Goal: Obtain resource: Download file/media

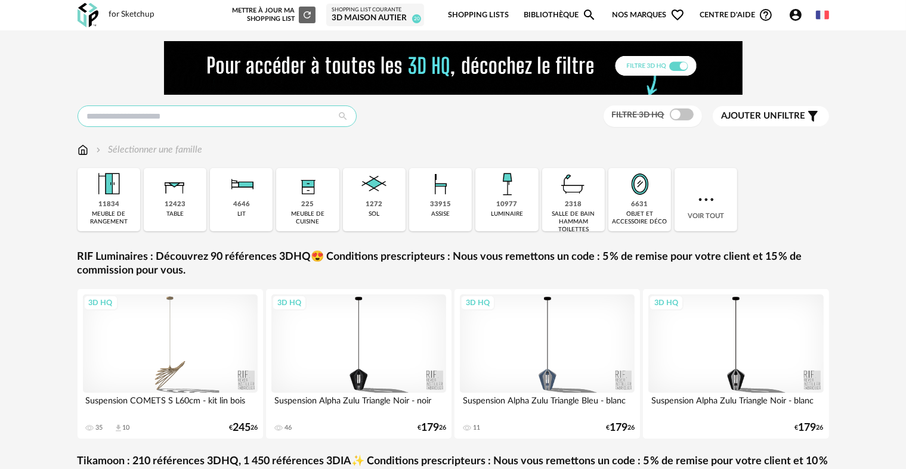
click at [264, 119] on input "text" at bounding box center [217, 116] width 279 height 21
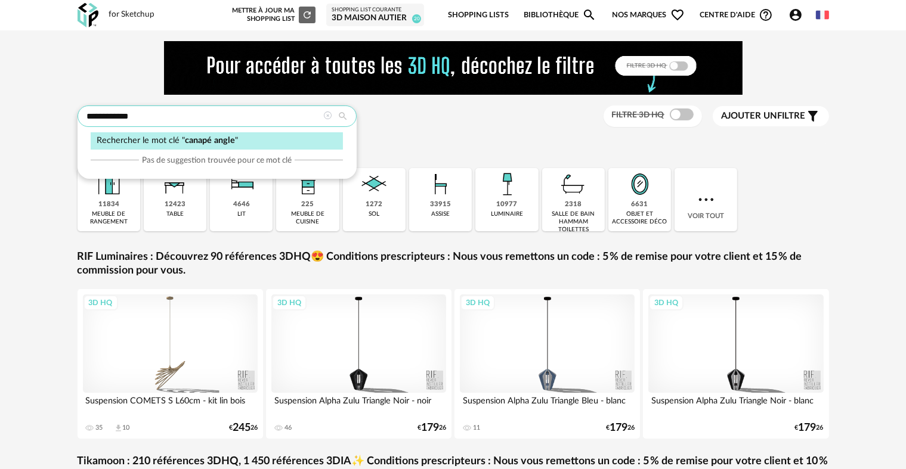
type input "**********"
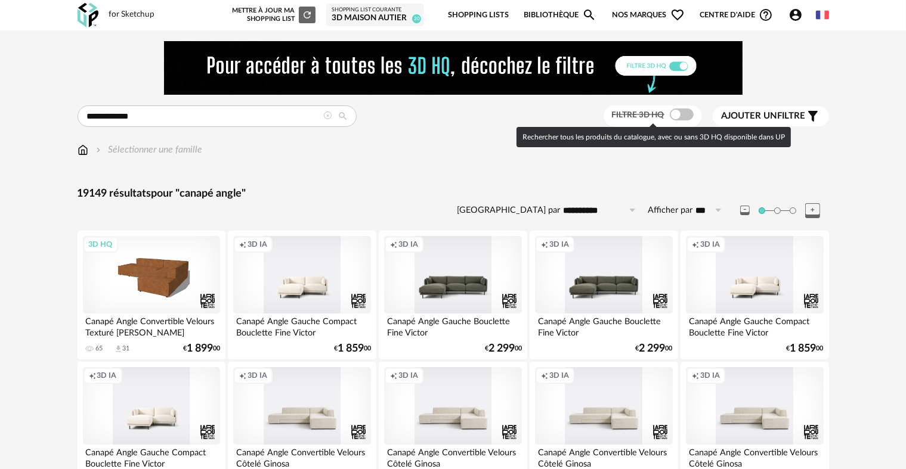
click at [681, 114] on span at bounding box center [682, 115] width 24 height 12
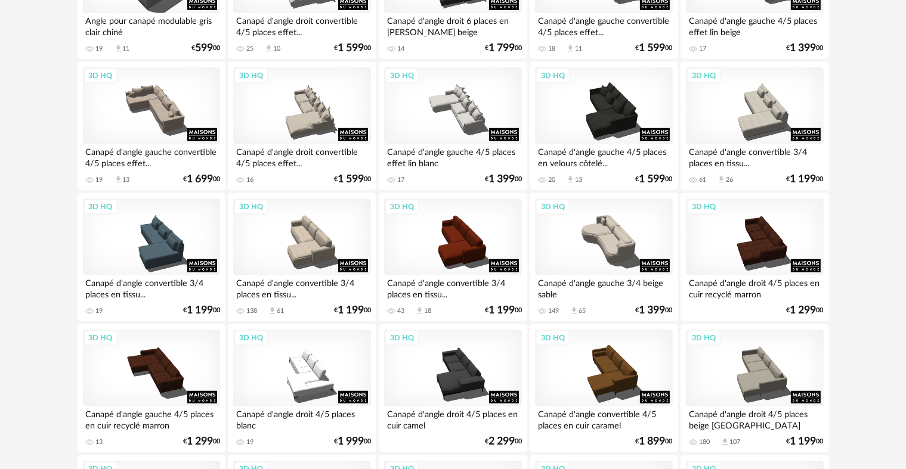
scroll to position [775, 0]
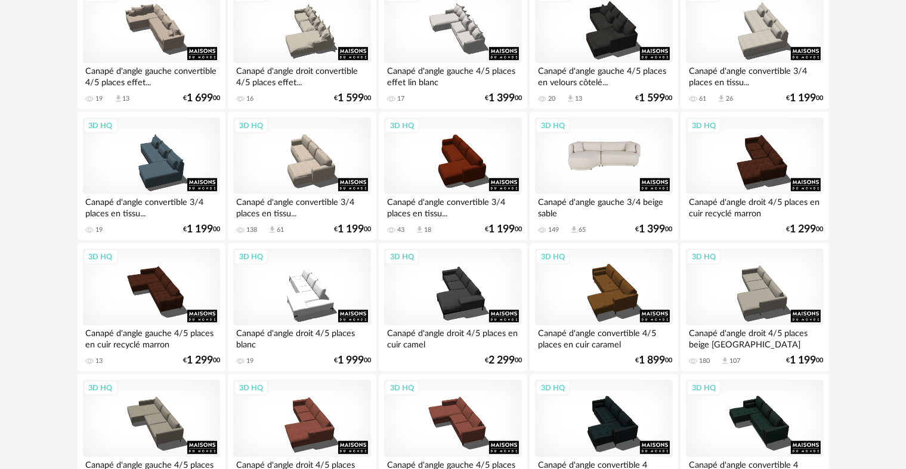
click at [626, 157] on div "3D HQ" at bounding box center [603, 156] width 137 height 78
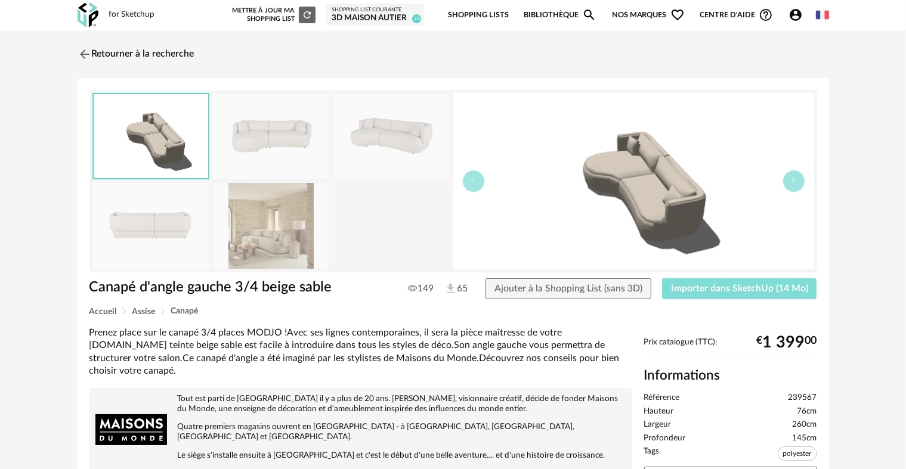
click at [719, 290] on span "Importer dans SketchUp (14 Mo)" at bounding box center [739, 289] width 137 height 10
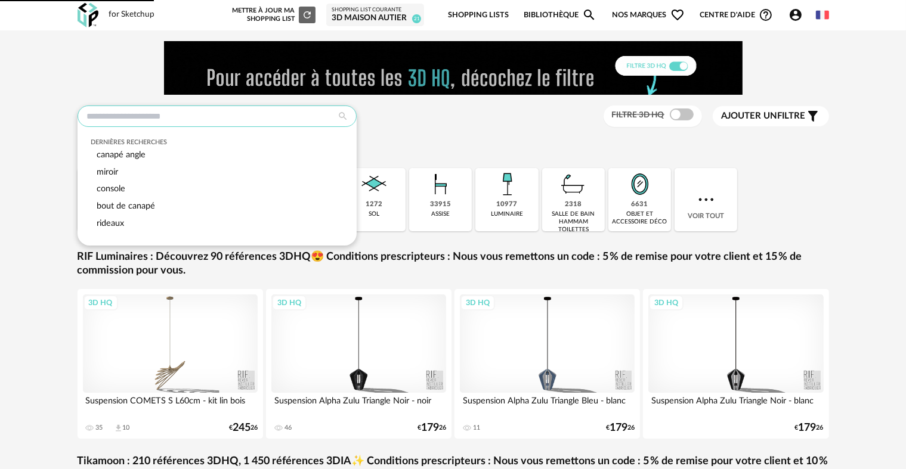
click at [162, 112] on input "text" at bounding box center [217, 116] width 279 height 21
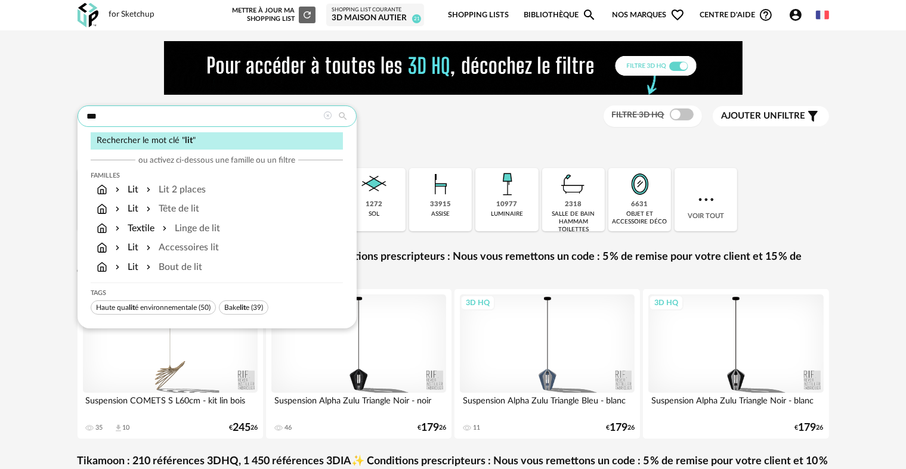
type input "***"
click at [169, 138] on div "Rechercher le mot clé " lit "" at bounding box center [217, 140] width 252 height 17
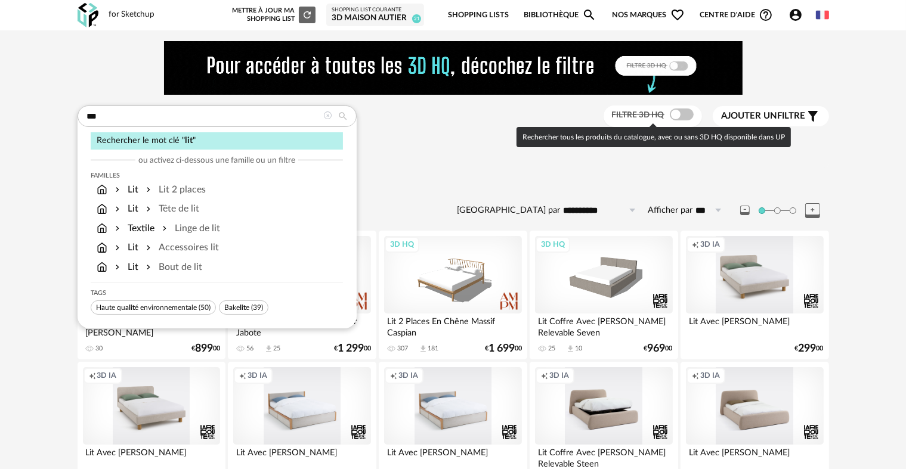
click at [673, 114] on span at bounding box center [682, 115] width 24 height 12
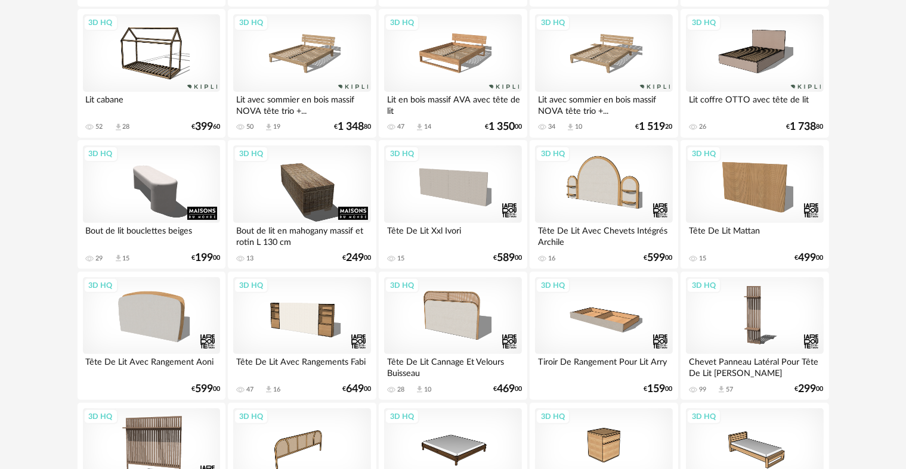
scroll to position [358, 0]
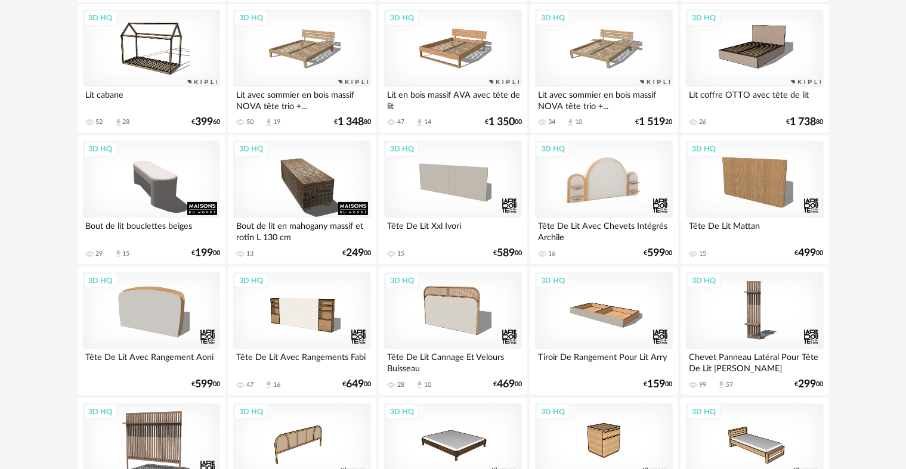
click at [608, 171] on div "3D HQ" at bounding box center [603, 180] width 137 height 78
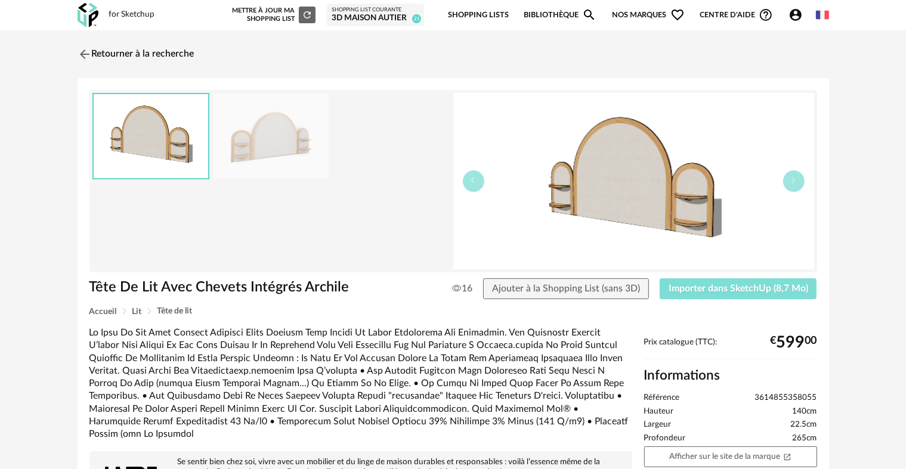
click at [724, 291] on span "Importer dans SketchUp (8,7 Mo)" at bounding box center [738, 289] width 140 height 10
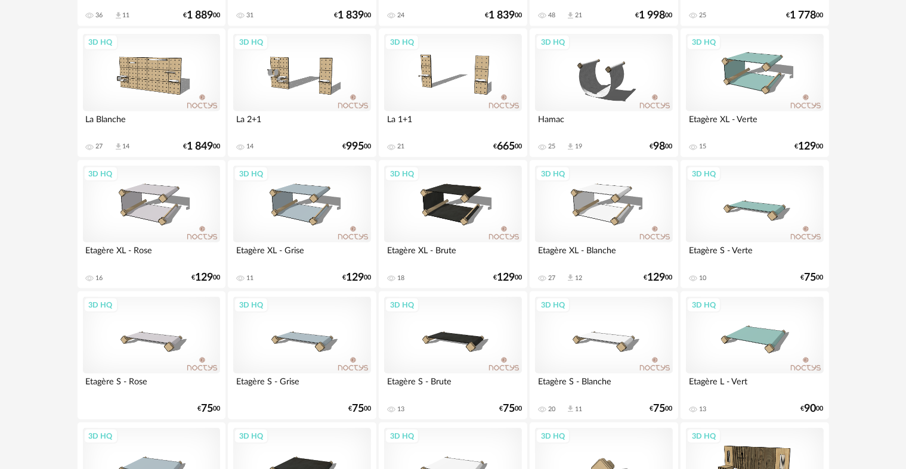
scroll to position [1814, 0]
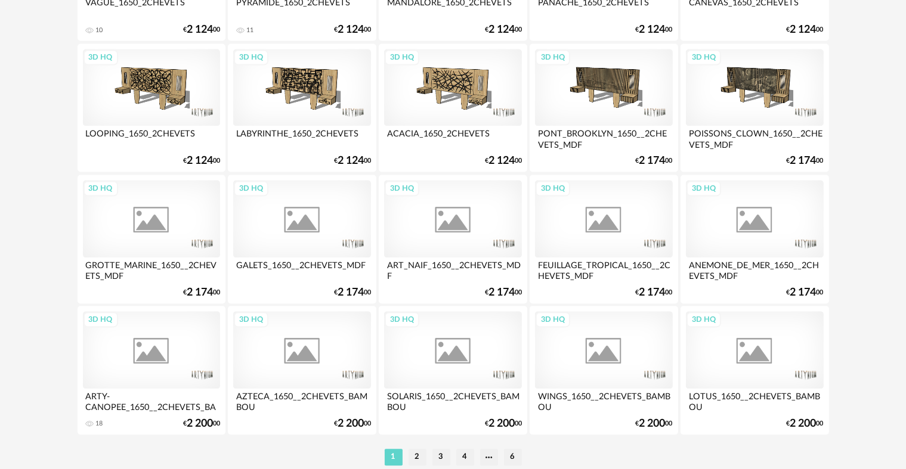
scroll to position [2464, 0]
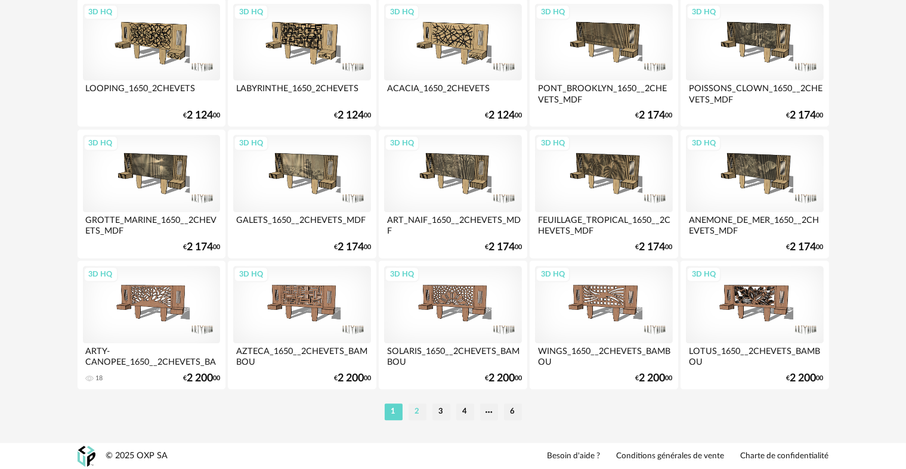
click at [417, 405] on li "2" at bounding box center [417, 412] width 18 height 17
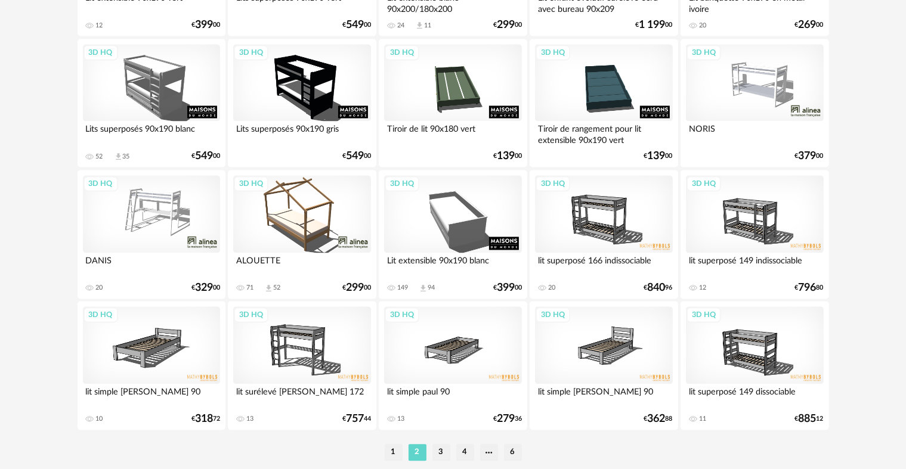
scroll to position [2464, 0]
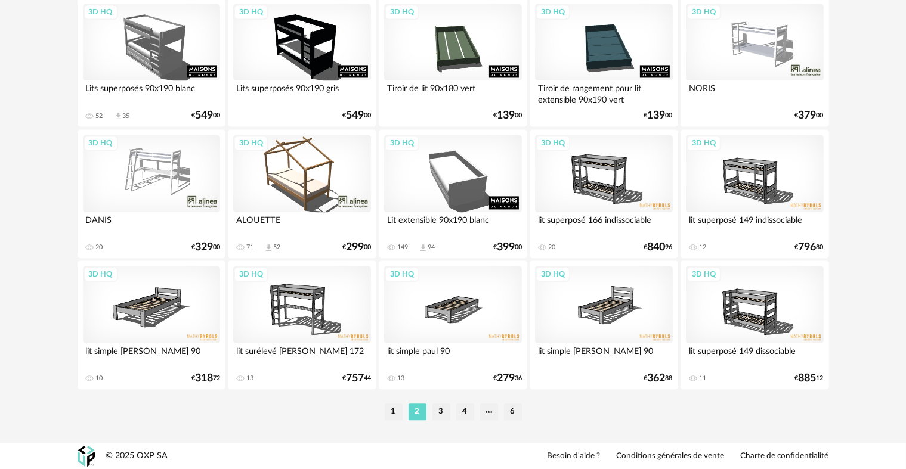
drag, startPoint x: 439, startPoint y: 413, endPoint x: 560, endPoint y: 311, distance: 158.7
click at [442, 410] on li "3" at bounding box center [441, 412] width 18 height 17
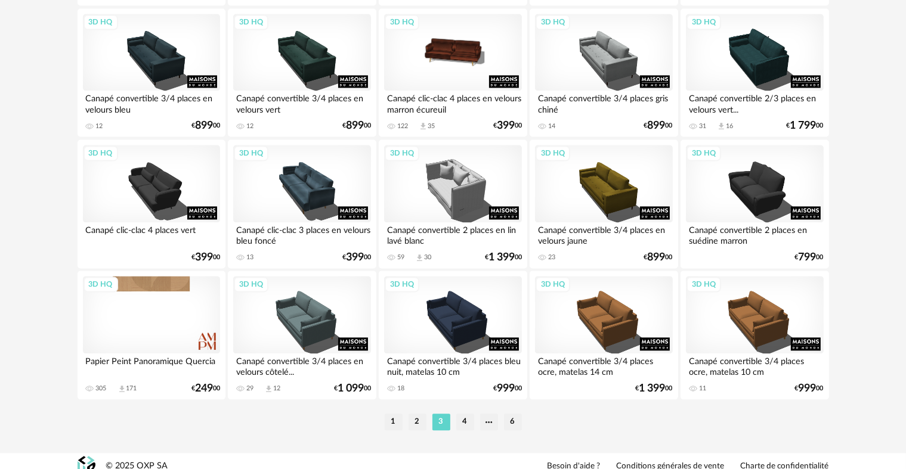
scroll to position [2464, 0]
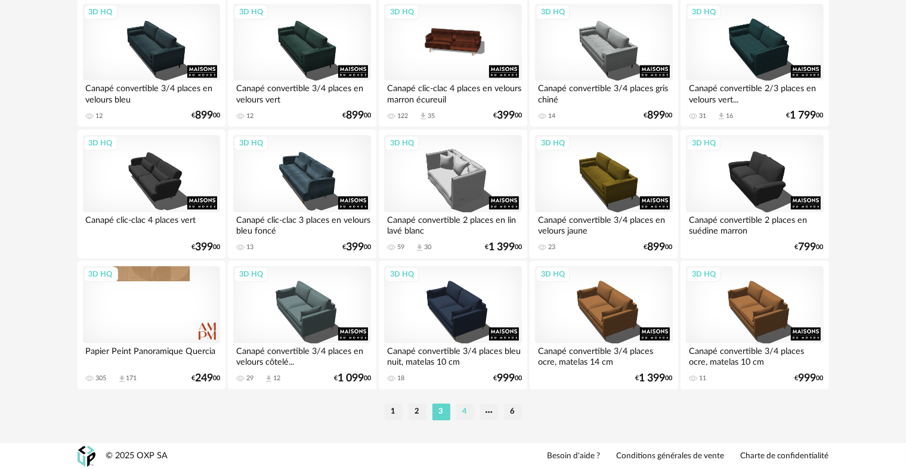
click at [466, 413] on li "4" at bounding box center [465, 412] width 18 height 17
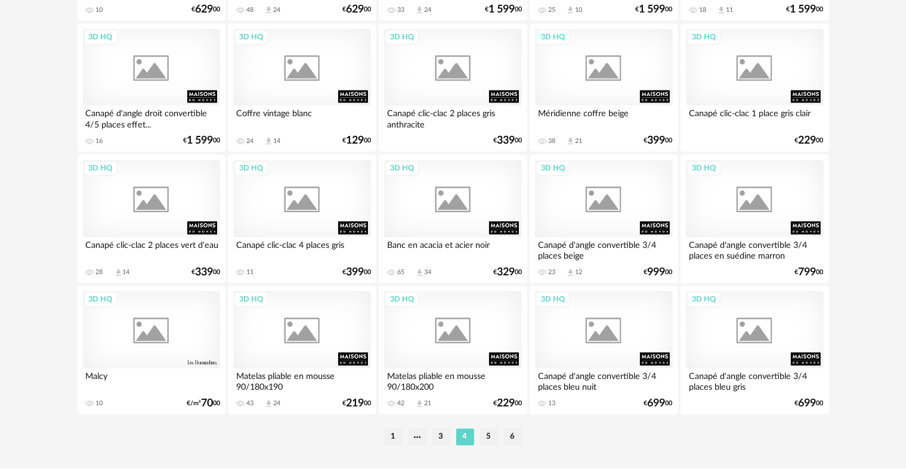
scroll to position [2464, 0]
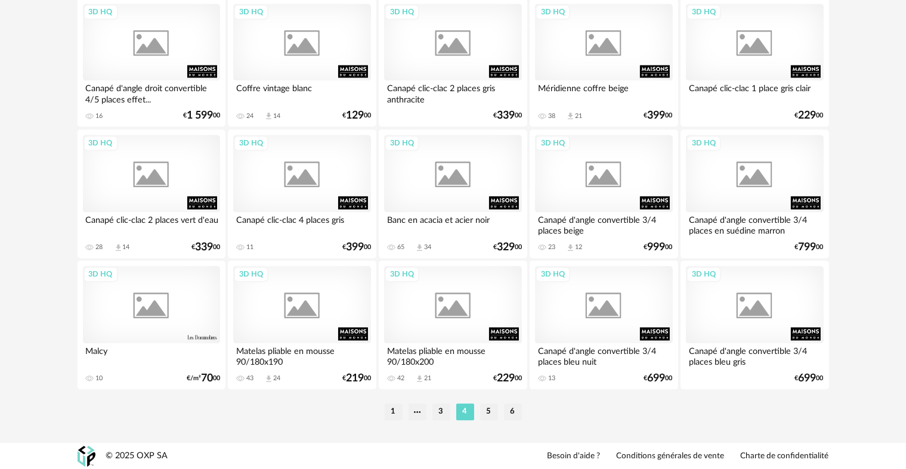
click at [398, 402] on div "1 3 4 5 6" at bounding box center [453, 411] width 751 height 19
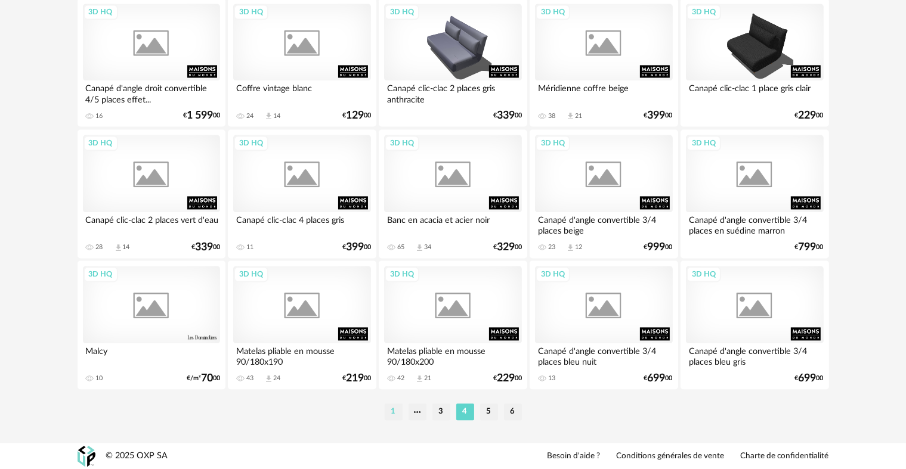
click at [394, 405] on li "1" at bounding box center [394, 412] width 18 height 17
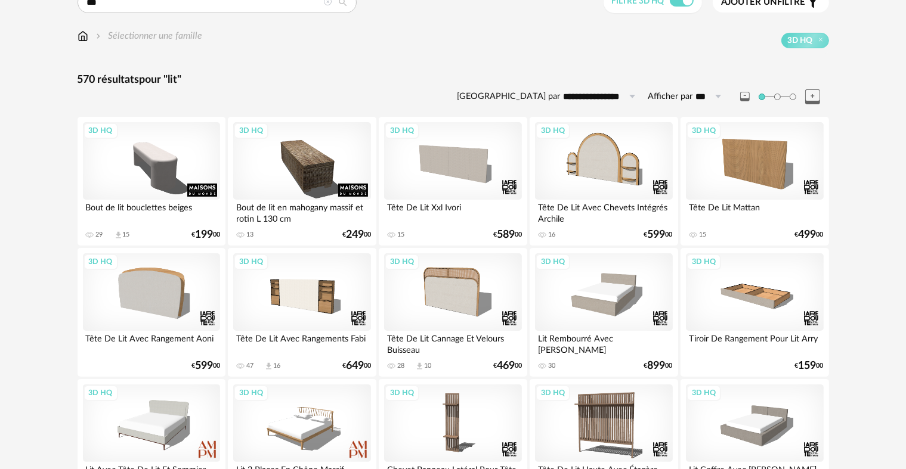
scroll to position [119, 0]
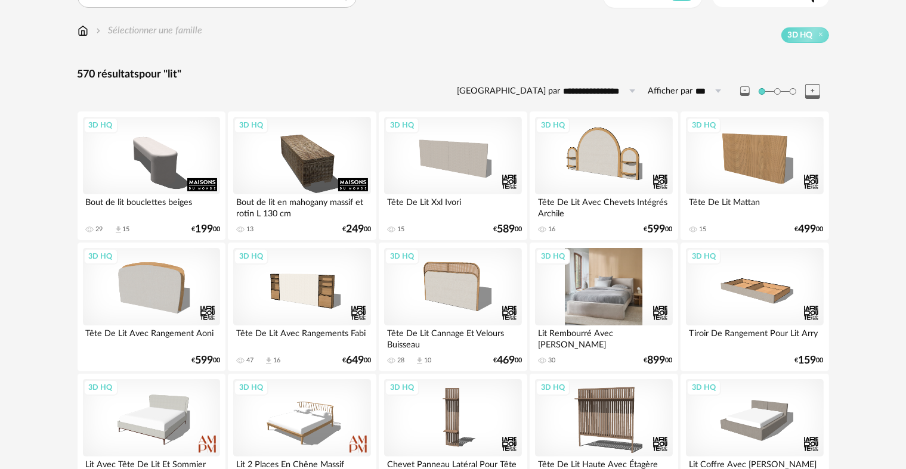
click at [627, 270] on div "3D HQ" at bounding box center [603, 287] width 137 height 78
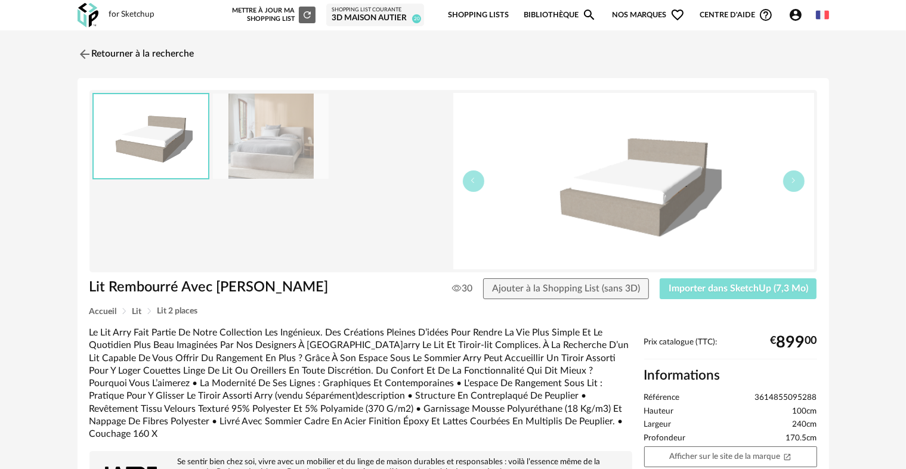
click at [721, 290] on span "Importer dans SketchUp (7,3 Mo)" at bounding box center [738, 289] width 140 height 10
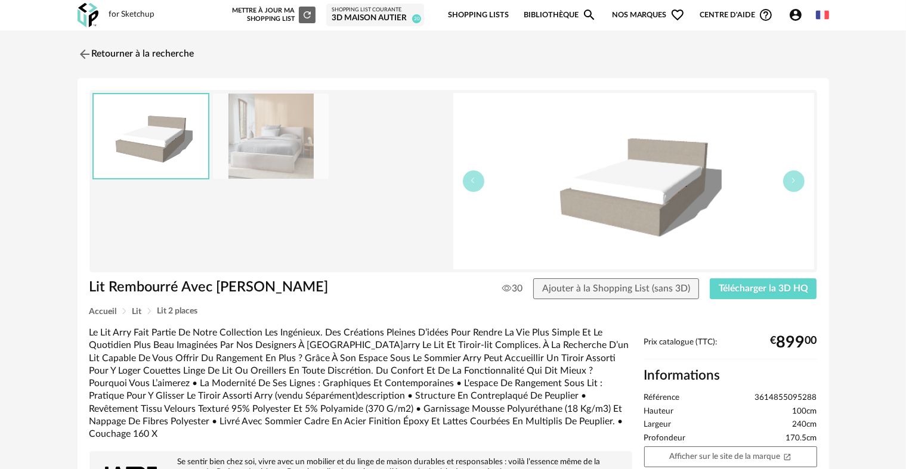
click at [83, 52] on img at bounding box center [85, 54] width 14 height 14
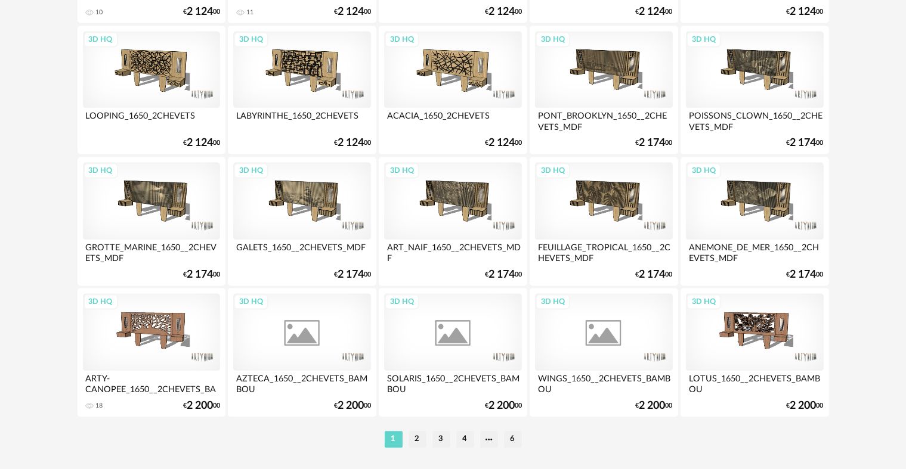
scroll to position [2464, 0]
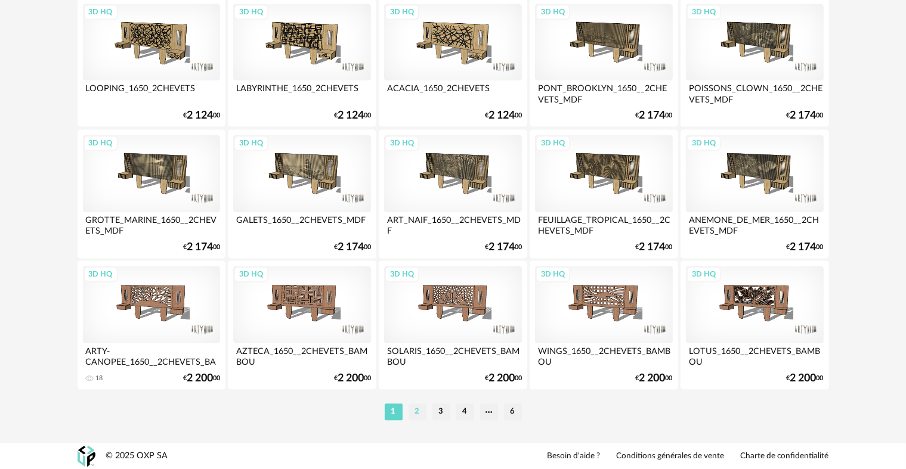
click at [417, 412] on li "2" at bounding box center [417, 412] width 18 height 17
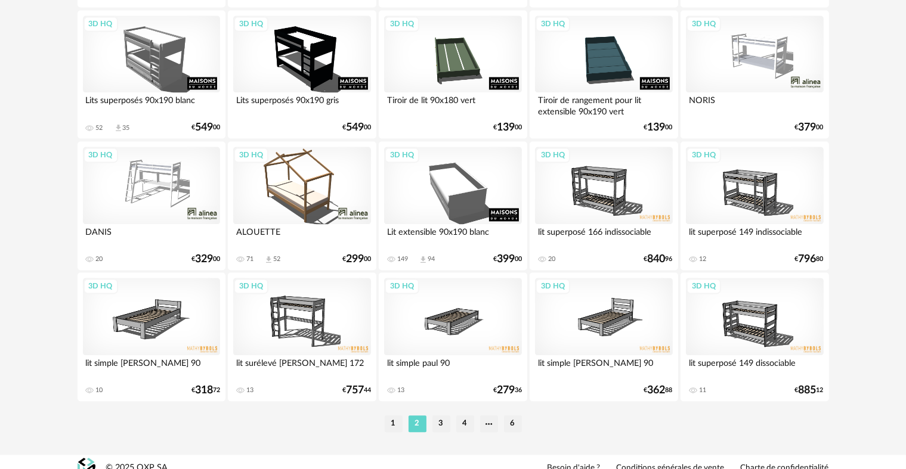
scroll to position [2464, 0]
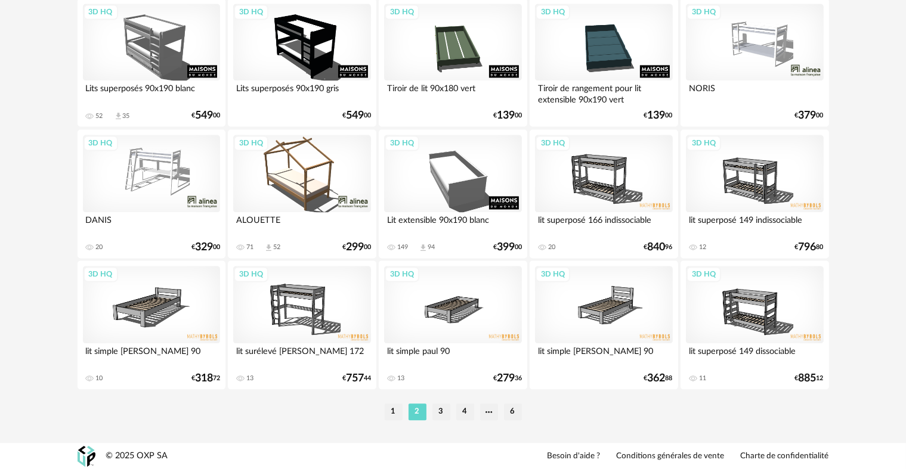
drag, startPoint x: 396, startPoint y: 410, endPoint x: 432, endPoint y: 394, distance: 39.2
click at [396, 410] on li "1" at bounding box center [394, 412] width 18 height 17
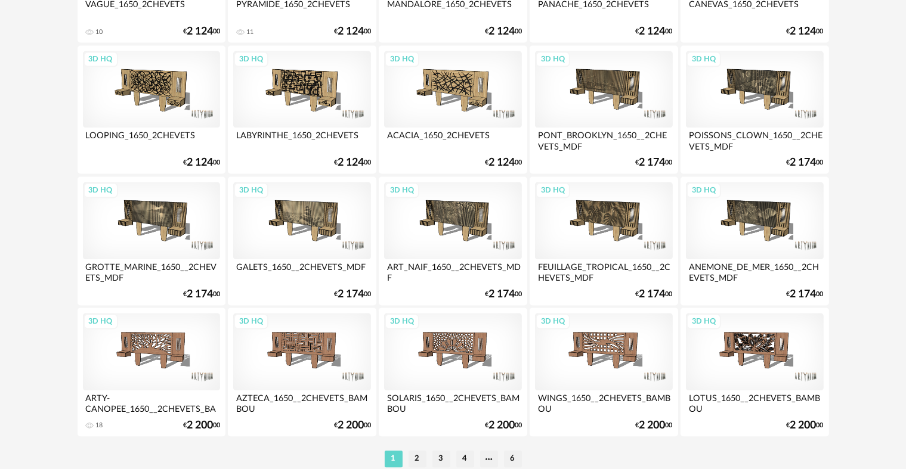
scroll to position [2464, 0]
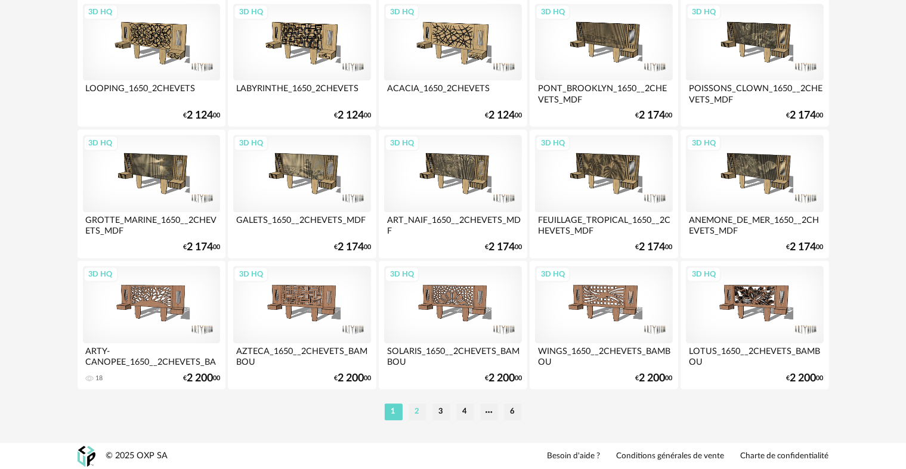
click at [412, 408] on li "2" at bounding box center [417, 412] width 18 height 17
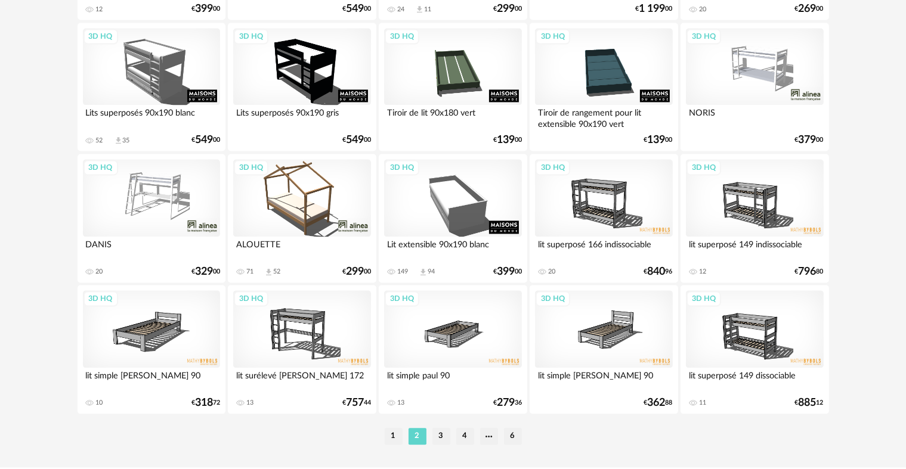
scroll to position [2464, 0]
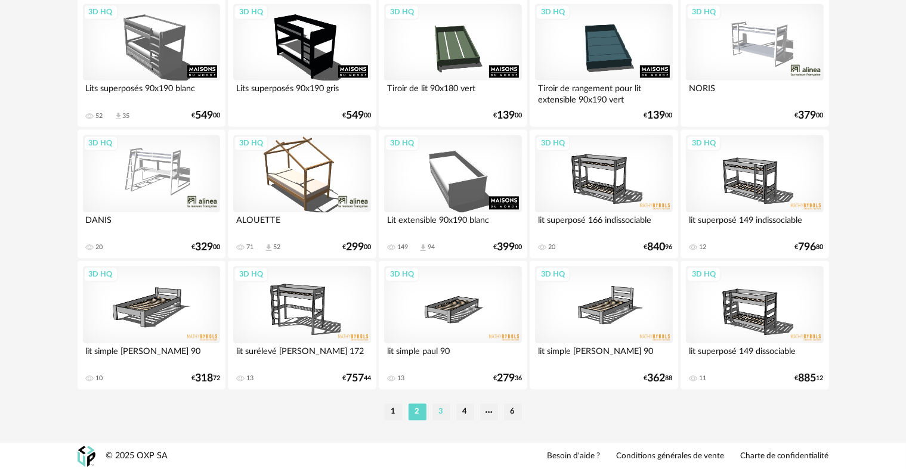
click at [435, 414] on li "3" at bounding box center [441, 412] width 18 height 17
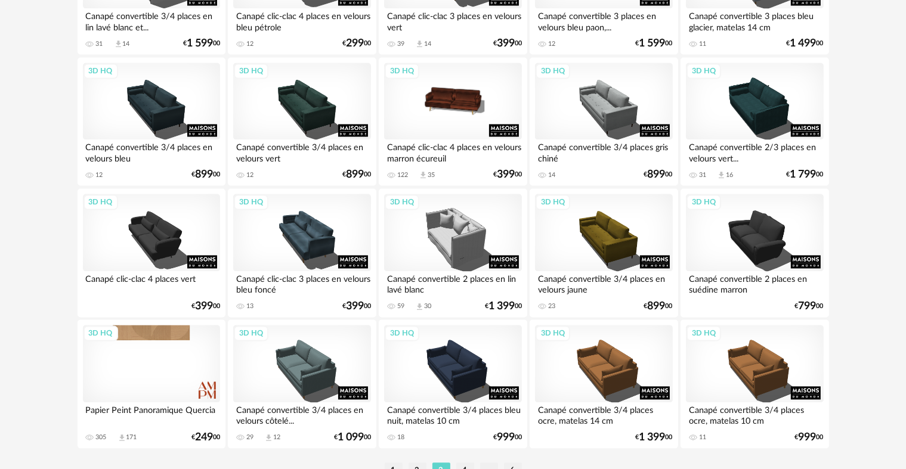
scroll to position [2464, 0]
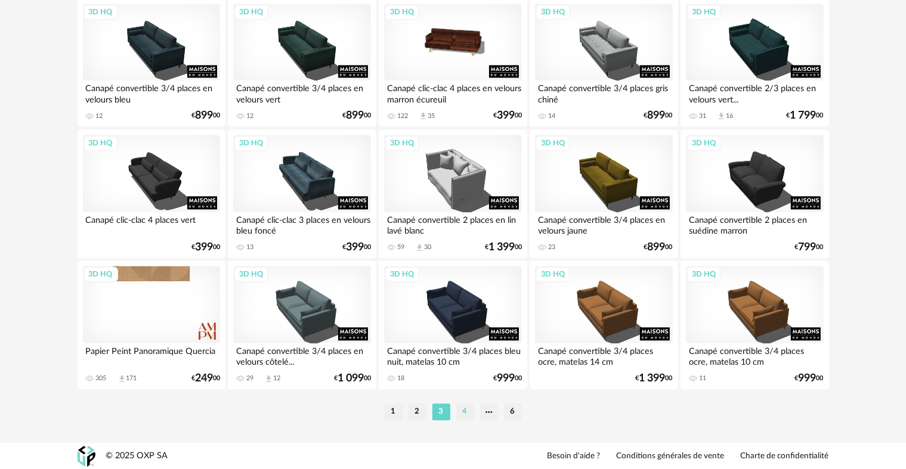
click at [470, 409] on li "4" at bounding box center [465, 412] width 18 height 17
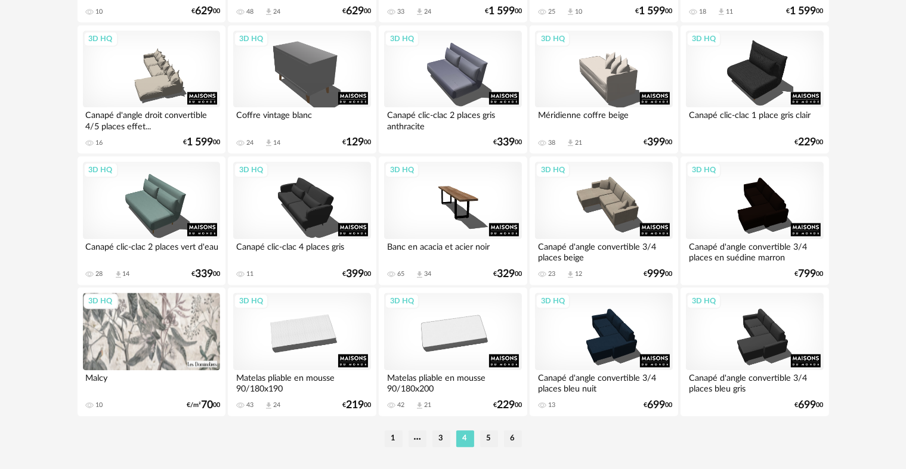
scroll to position [2438, 0]
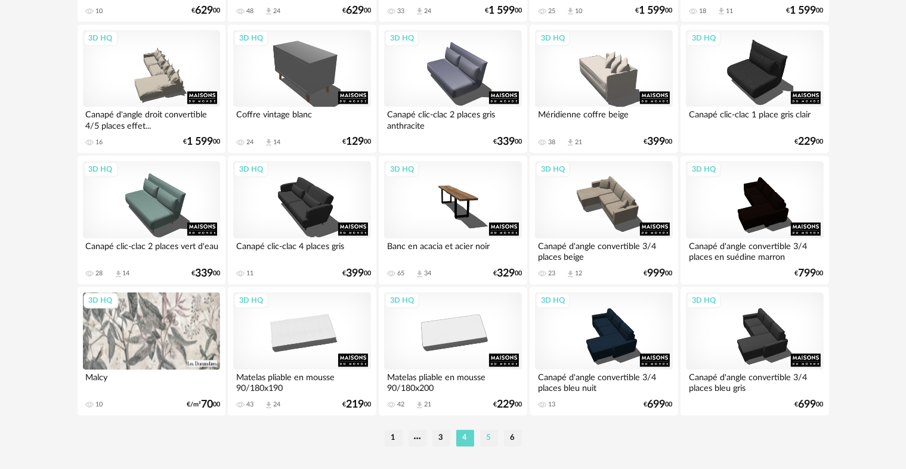
click at [484, 436] on li "5" at bounding box center [489, 438] width 18 height 17
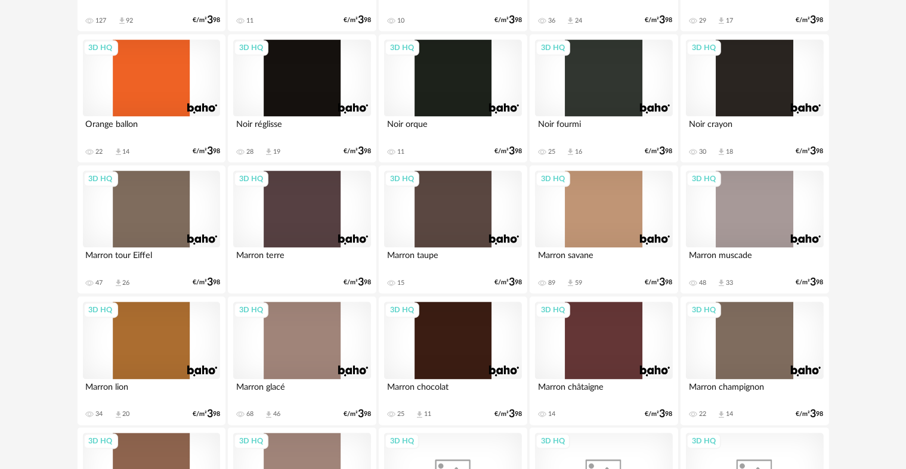
scroll to position [2464, 0]
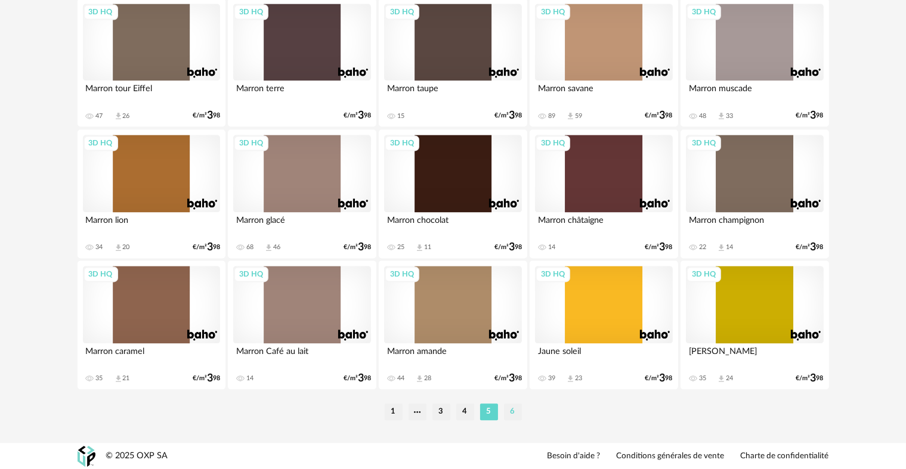
click at [513, 411] on li "6" at bounding box center [513, 412] width 18 height 17
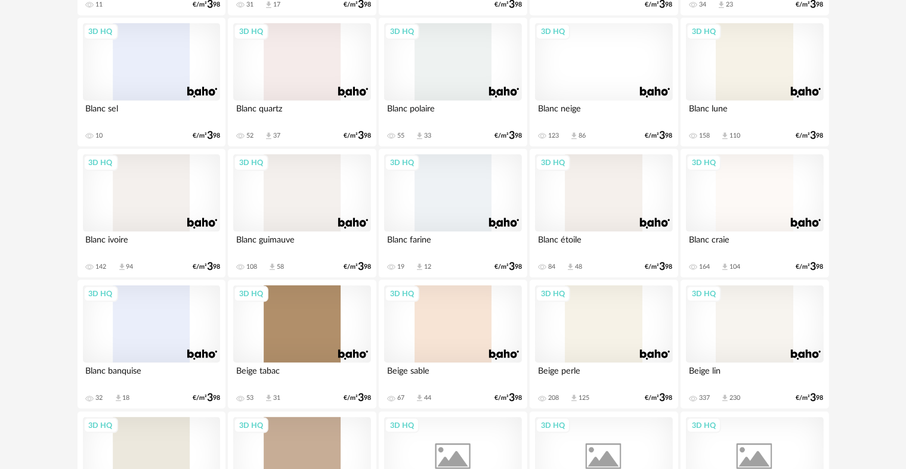
scroll to position [1677, 0]
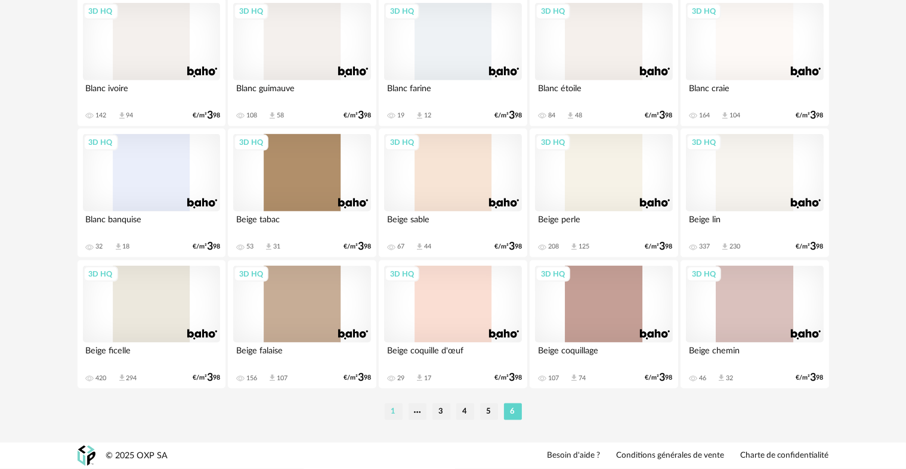
click at [396, 414] on li "1" at bounding box center [394, 412] width 18 height 17
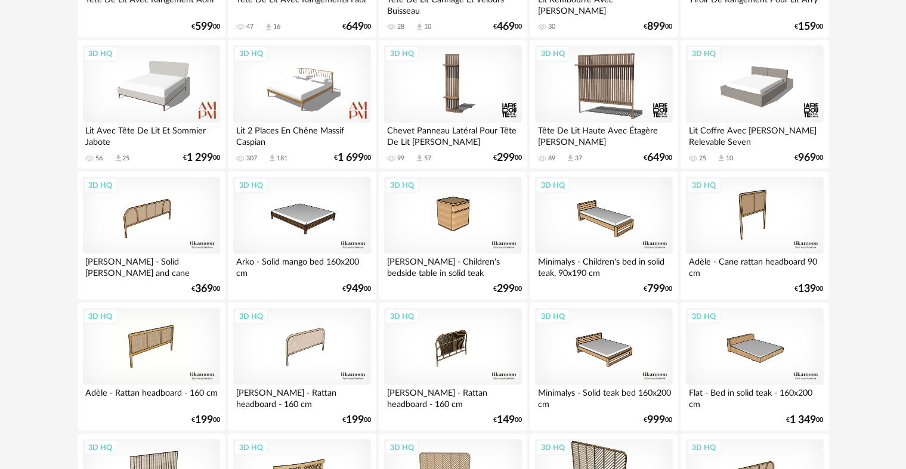
scroll to position [658, 0]
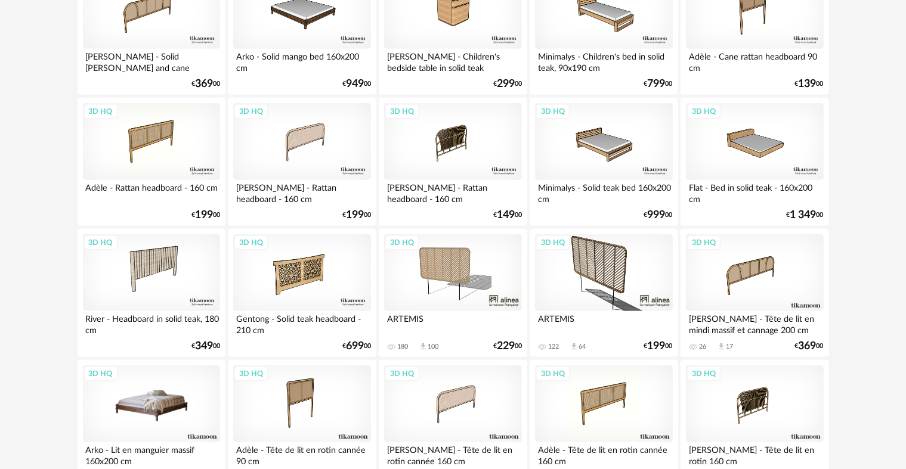
click at [176, 417] on div "3D HQ" at bounding box center [151, 405] width 137 height 78
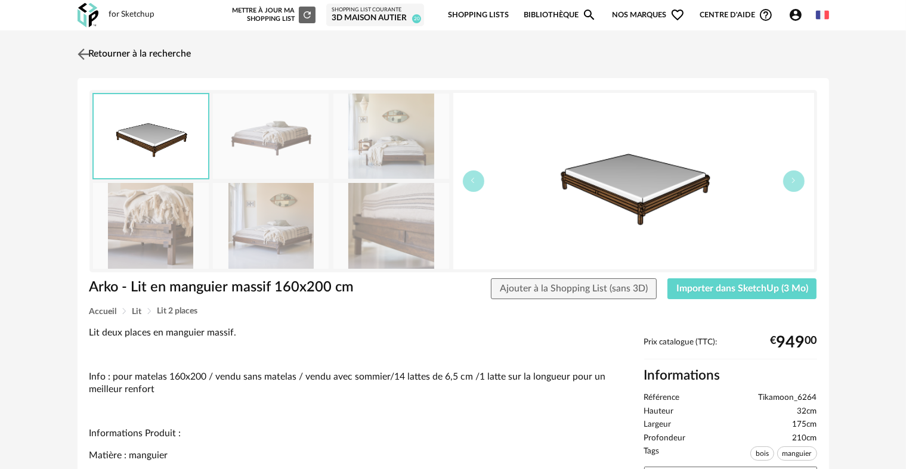
click at [85, 60] on img at bounding box center [83, 53] width 17 height 17
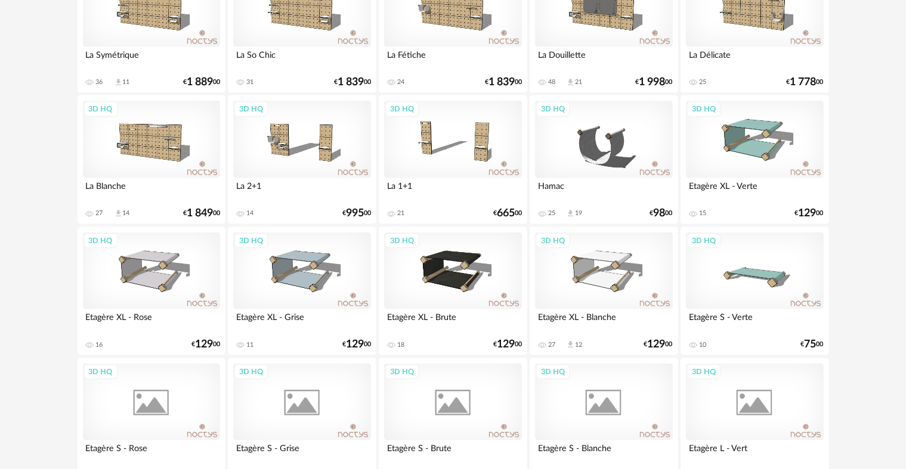
scroll to position [1711, 0]
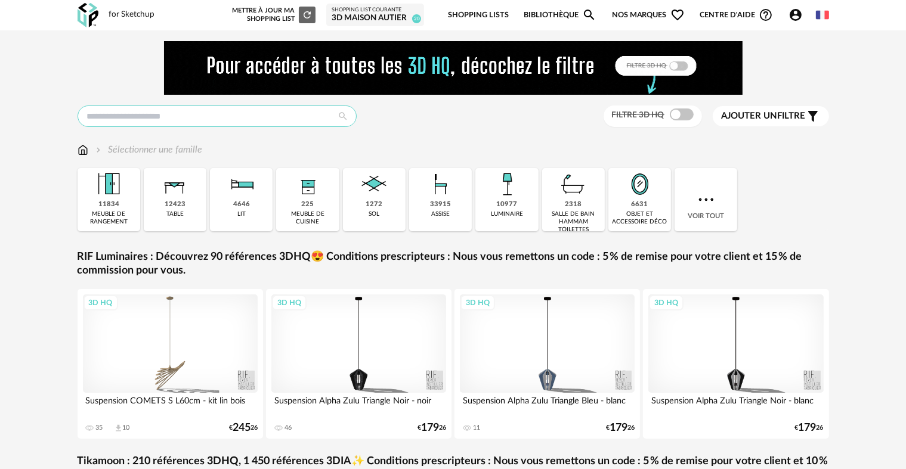
click at [132, 111] on input "text" at bounding box center [217, 116] width 279 height 21
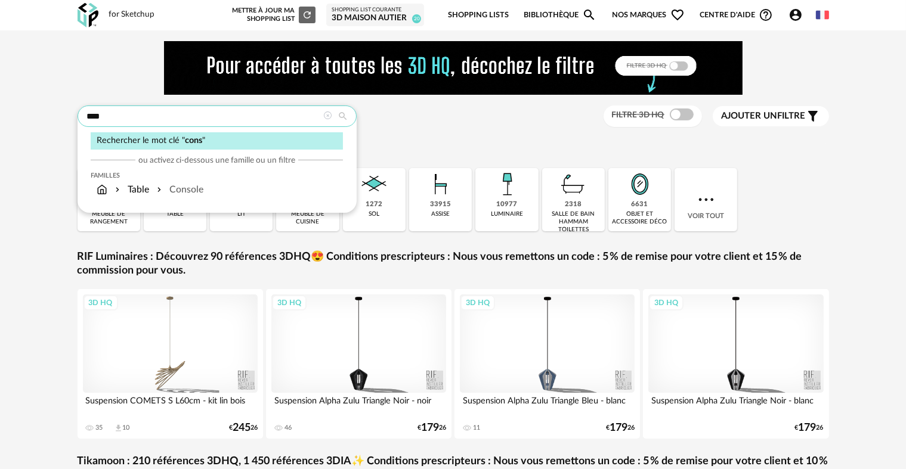
drag, startPoint x: 0, startPoint y: 0, endPoint x: 12, endPoint y: 133, distance: 133.5
click at [12, 133] on div "**** Rechercher le mot clé " cons " ou activez ci-dessous une famille ou un fil…" at bounding box center [453, 355] width 906 height 651
type input "*******"
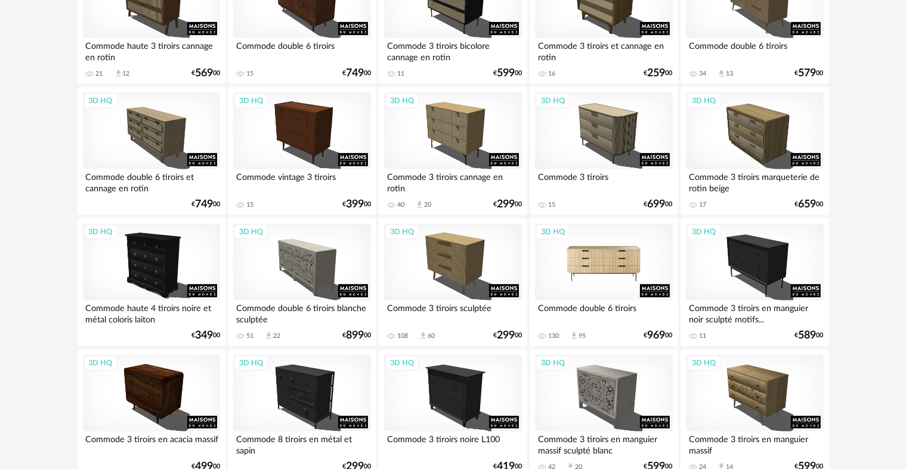
scroll to position [670, 0]
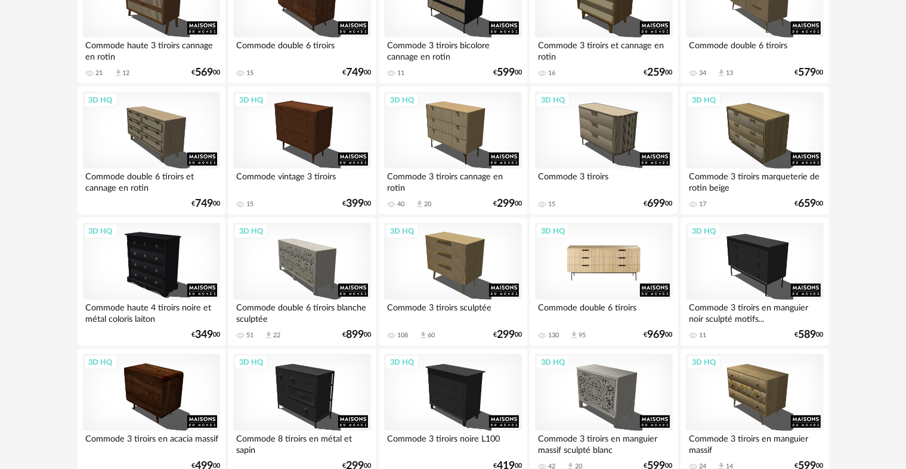
click at [608, 252] on div "3D HQ" at bounding box center [603, 262] width 137 height 78
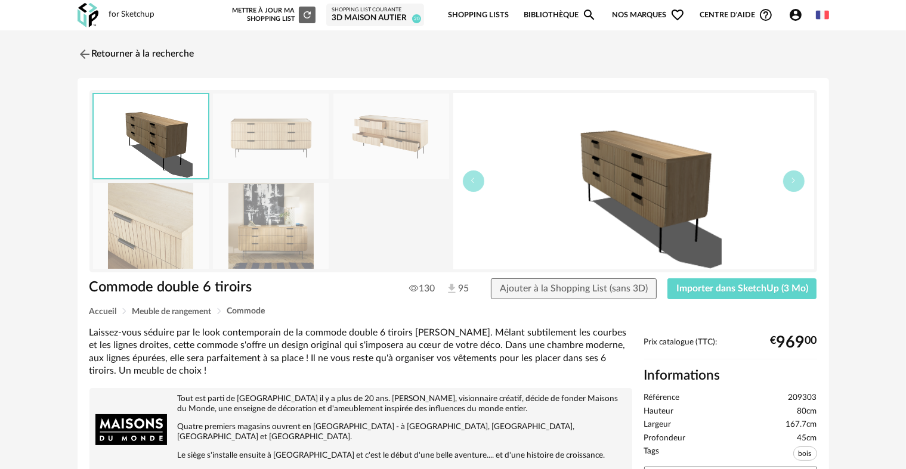
click at [175, 216] on img at bounding box center [151, 225] width 116 height 85
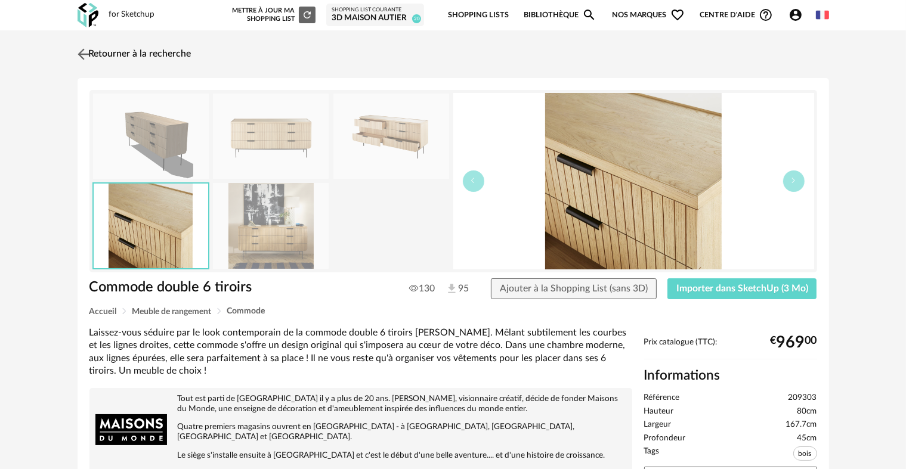
click at [83, 52] on img at bounding box center [83, 53] width 17 height 17
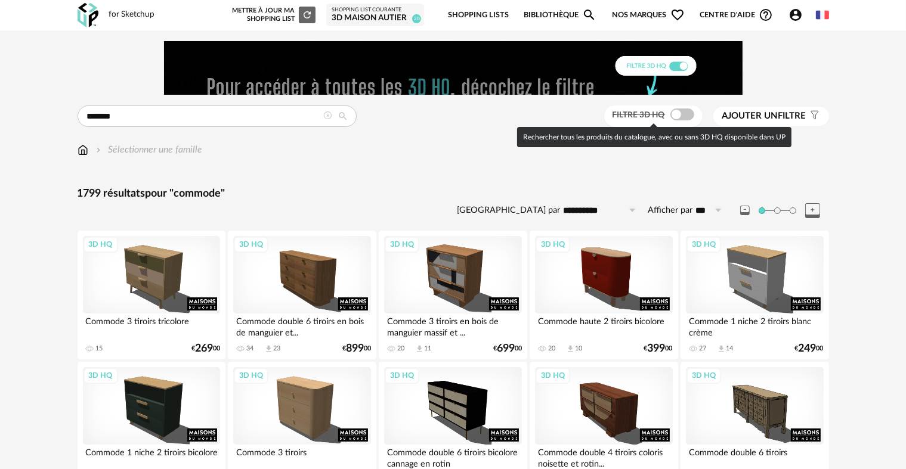
click at [681, 117] on span at bounding box center [682, 115] width 24 height 12
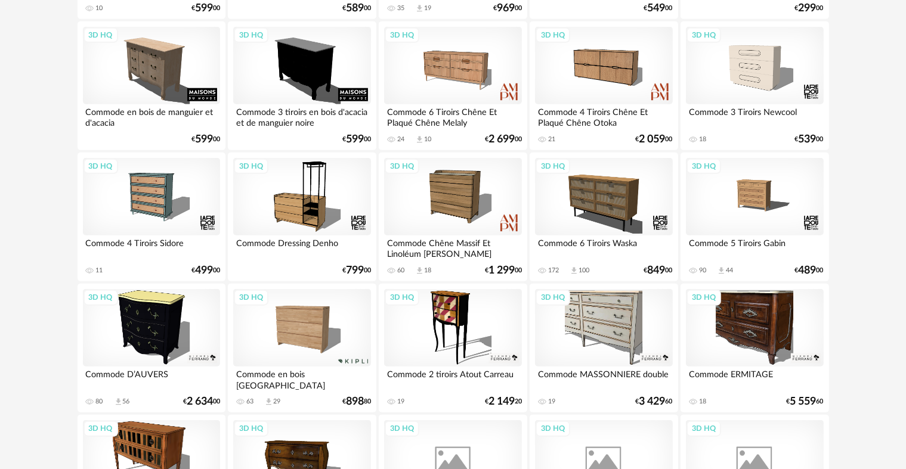
scroll to position [1261, 0]
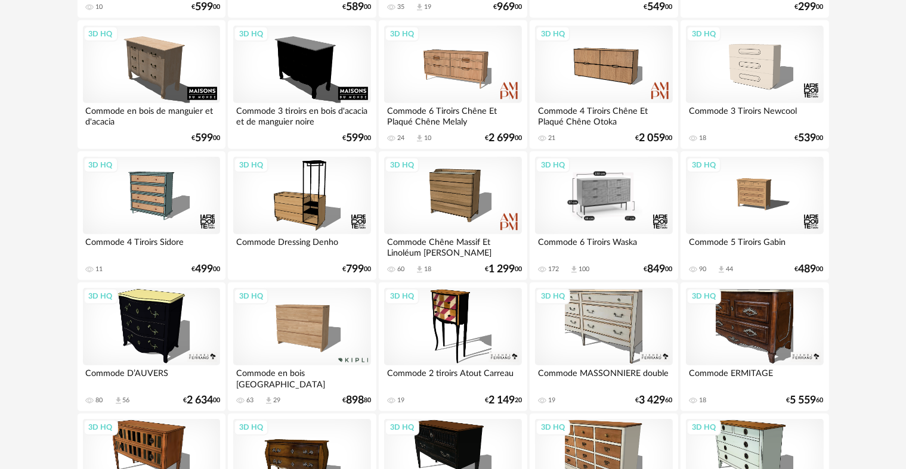
click at [630, 191] on div "3D HQ" at bounding box center [603, 196] width 137 height 78
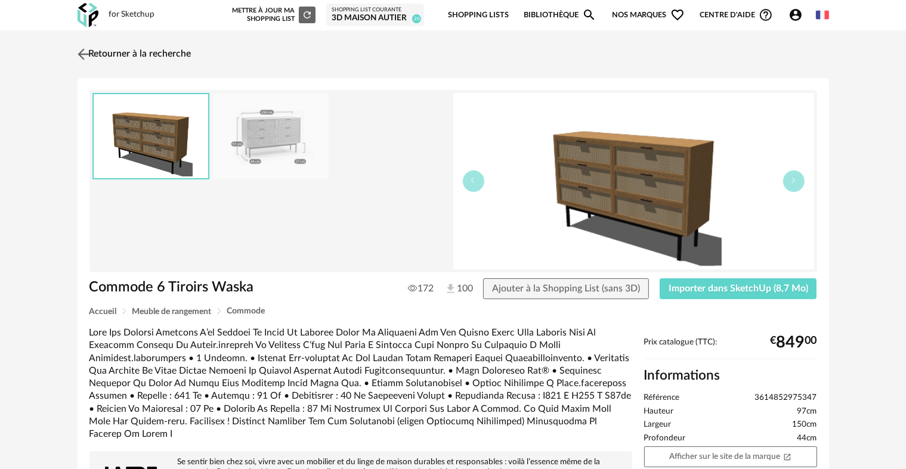
click at [84, 52] on img at bounding box center [83, 53] width 17 height 17
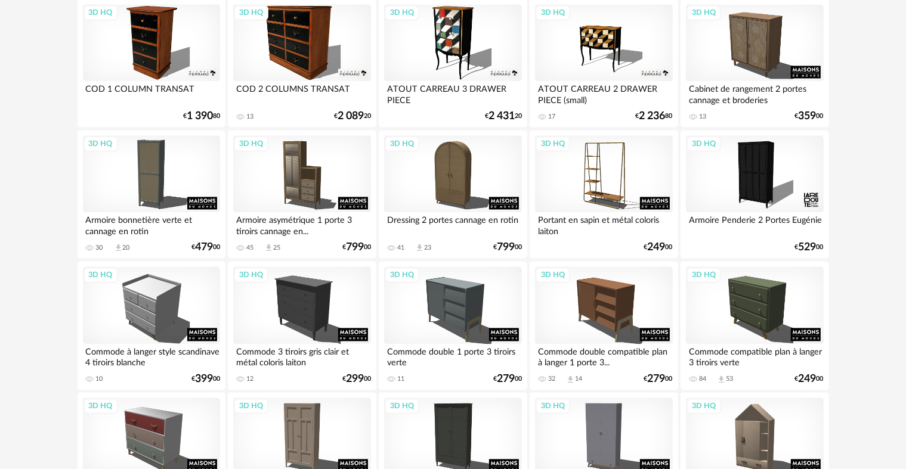
scroll to position [2464, 0]
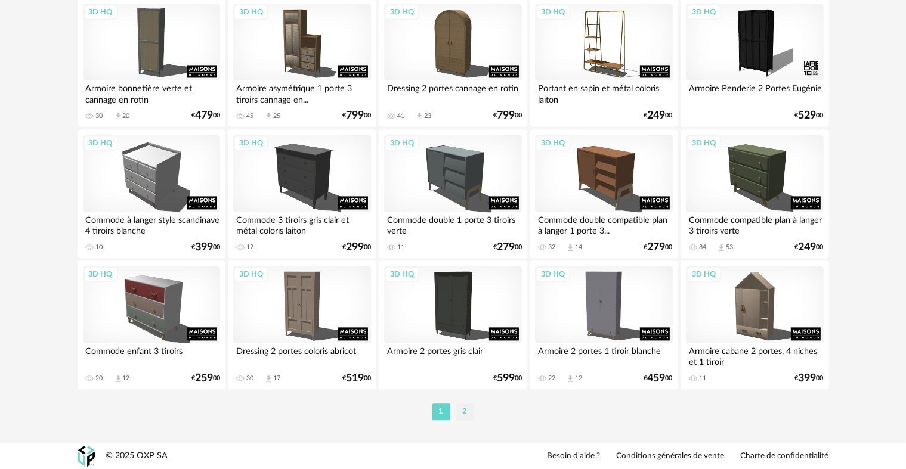
click at [465, 414] on li "2" at bounding box center [465, 412] width 18 height 17
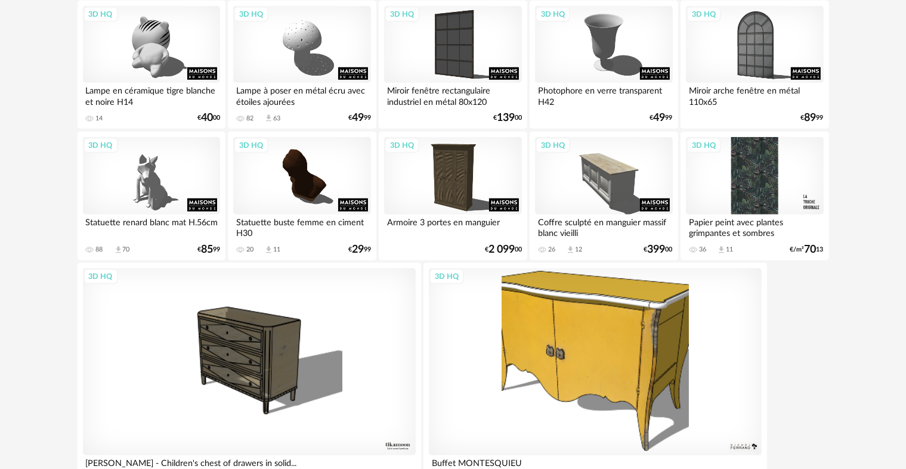
scroll to position [1131, 0]
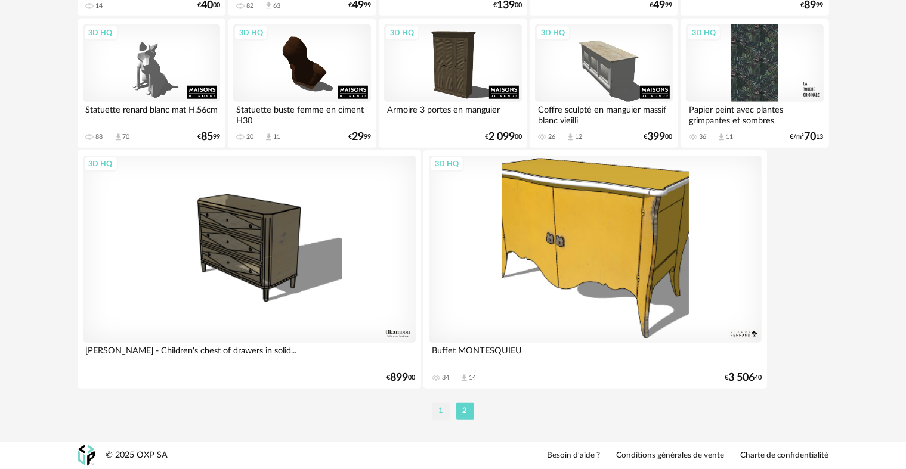
click at [436, 410] on li "1" at bounding box center [441, 411] width 18 height 17
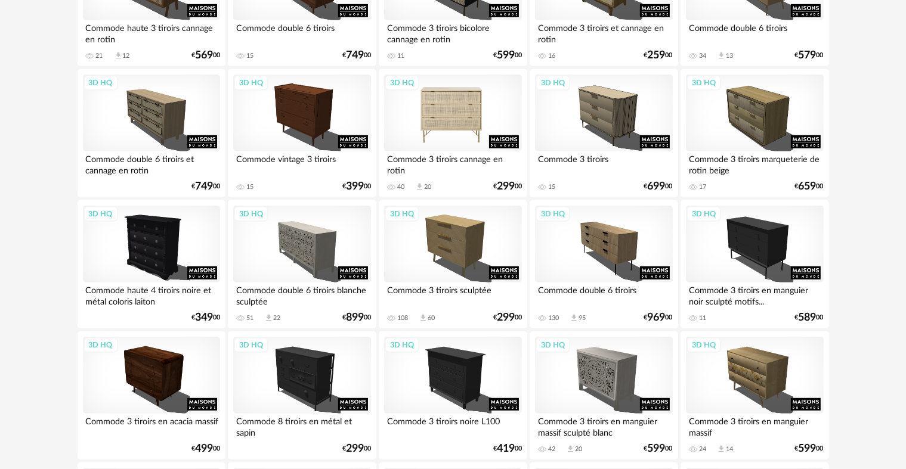
scroll to position [687, 0]
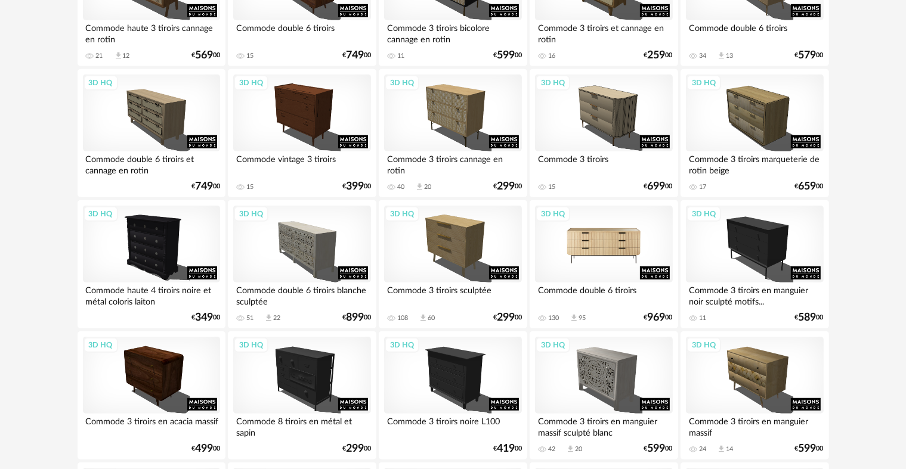
click at [604, 240] on div "3D HQ" at bounding box center [603, 245] width 137 height 78
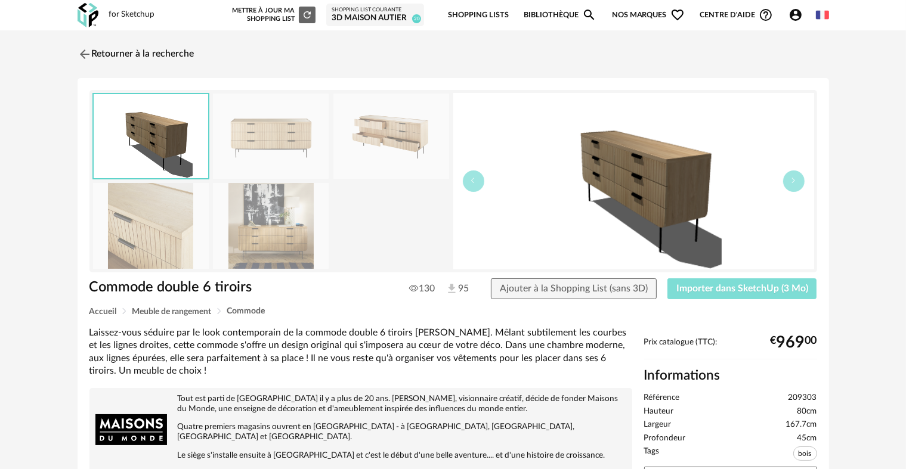
click at [716, 284] on span "Importer dans SketchUp (3 Mo)" at bounding box center [742, 289] width 132 height 10
click at [80, 56] on img at bounding box center [83, 53] width 17 height 17
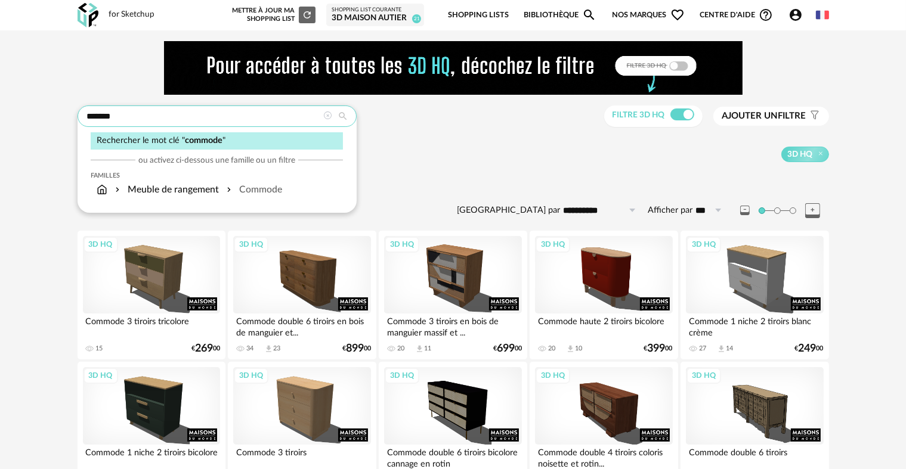
drag, startPoint x: 158, startPoint y: 117, endPoint x: 42, endPoint y: 117, distance: 115.7
type input "******"
click at [208, 134] on div "Rechercher le mot clé " consol "" at bounding box center [217, 140] width 252 height 17
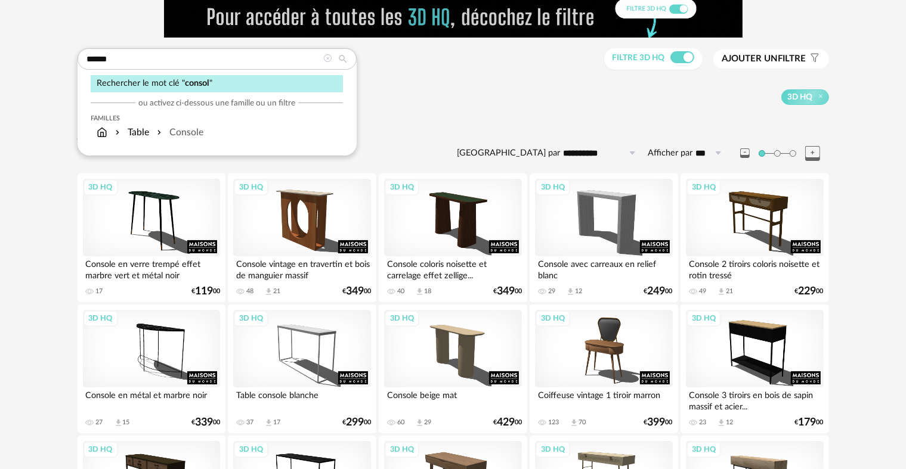
scroll to position [60, 0]
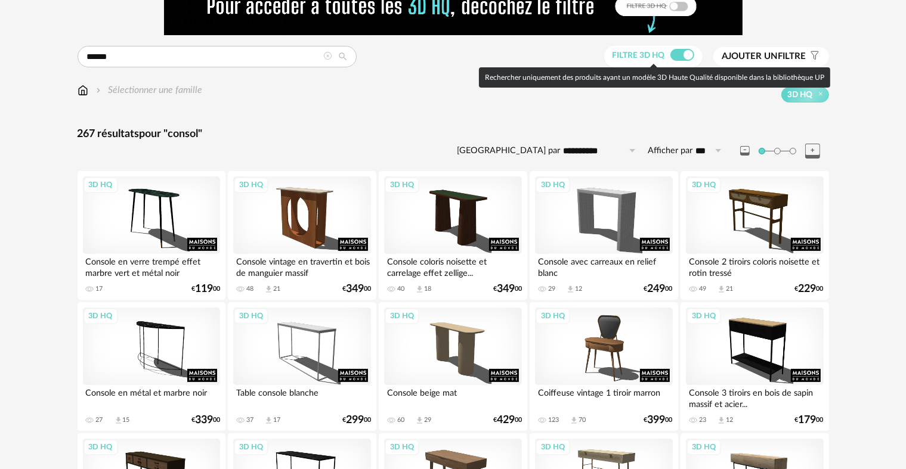
click at [682, 55] on span at bounding box center [682, 55] width 24 height 12
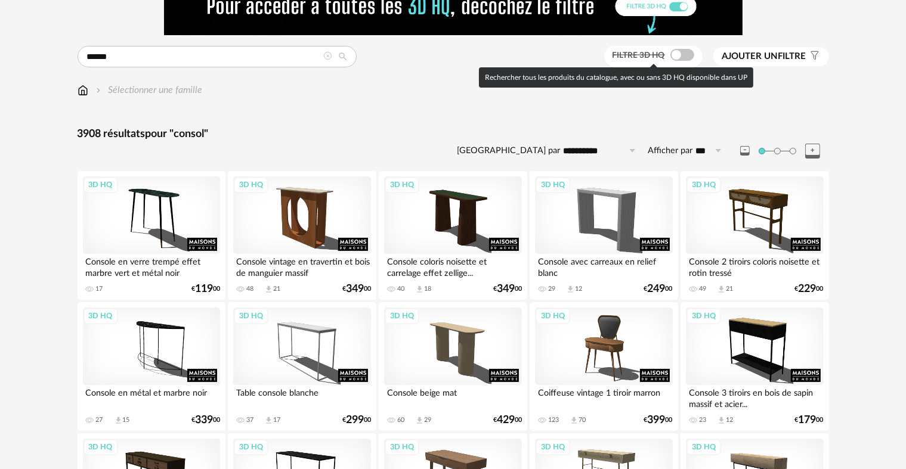
click at [682, 55] on span at bounding box center [682, 55] width 24 height 12
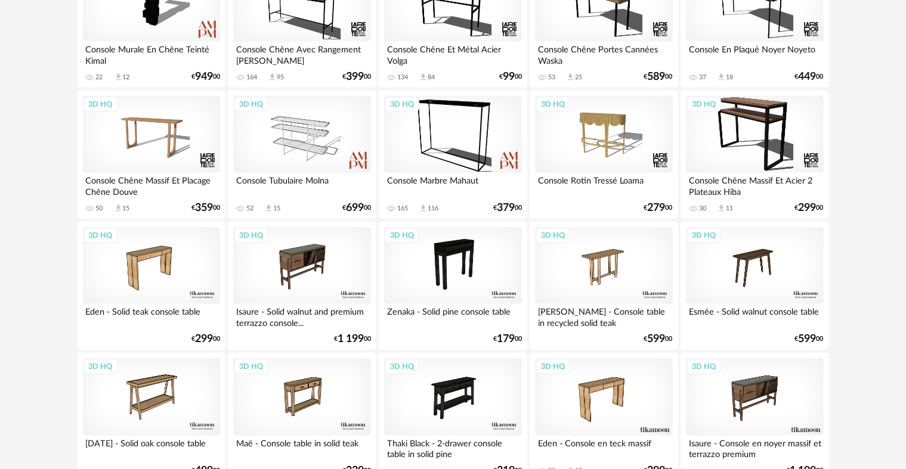
scroll to position [775, 0]
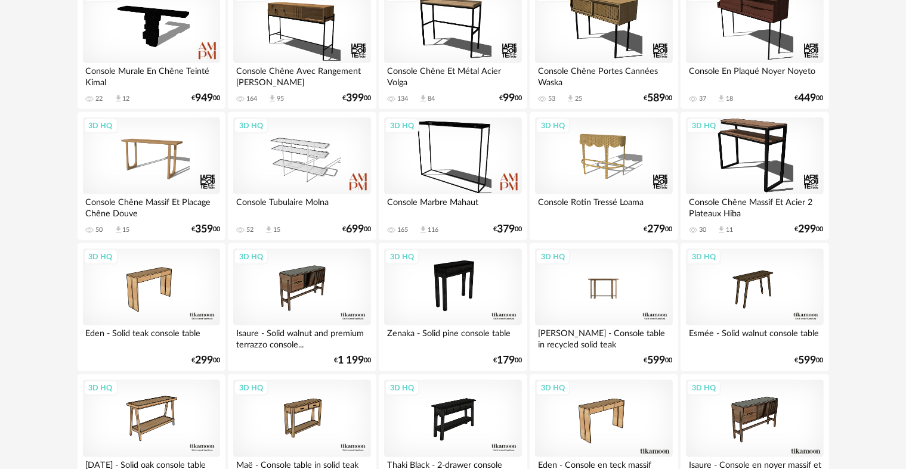
click at [658, 275] on div "3D HQ" at bounding box center [603, 288] width 137 height 78
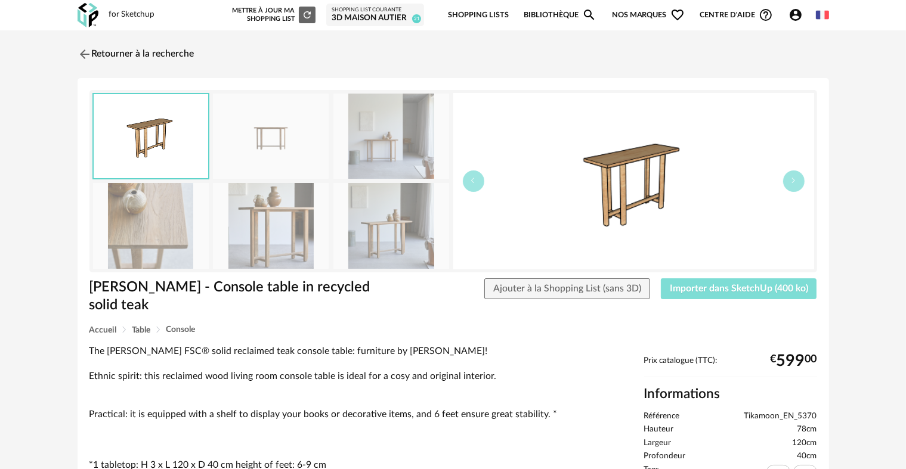
click at [717, 298] on button "Importer dans SketchUp (400 ko)" at bounding box center [739, 288] width 156 height 21
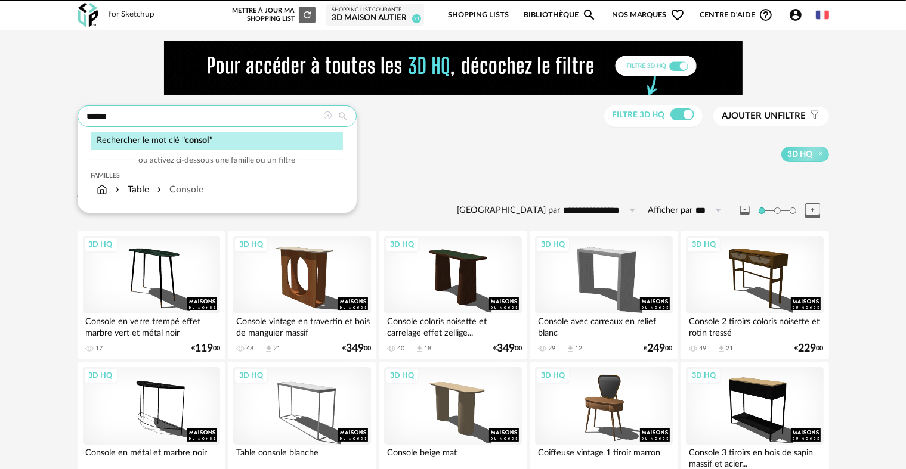
drag, startPoint x: 210, startPoint y: 120, endPoint x: 32, endPoint y: 111, distance: 177.9
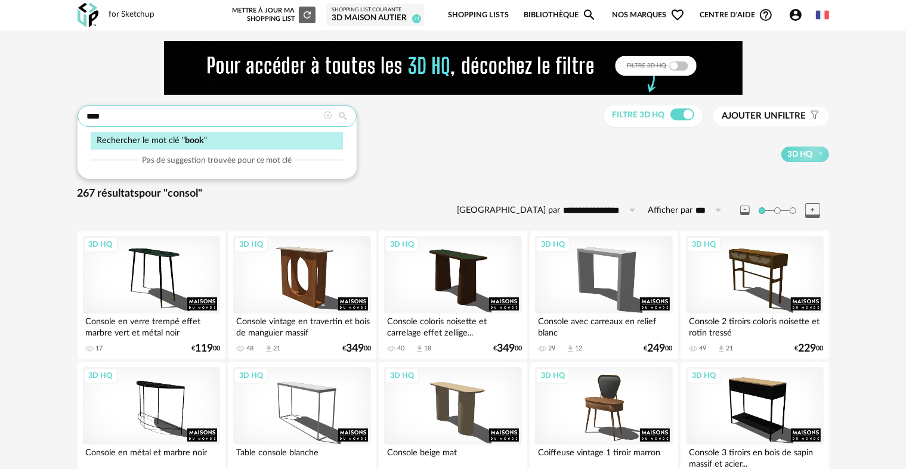
type input "****"
type input "**********"
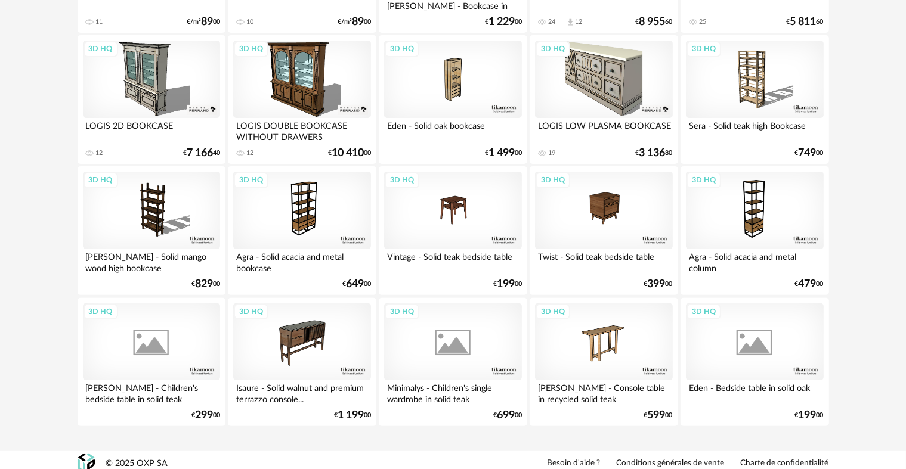
scroll to position [335, 0]
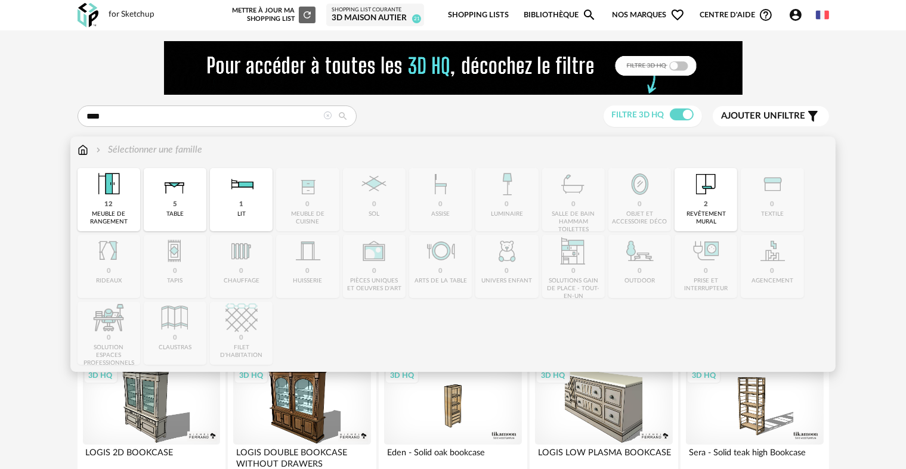
click at [85, 148] on img at bounding box center [83, 150] width 11 height 14
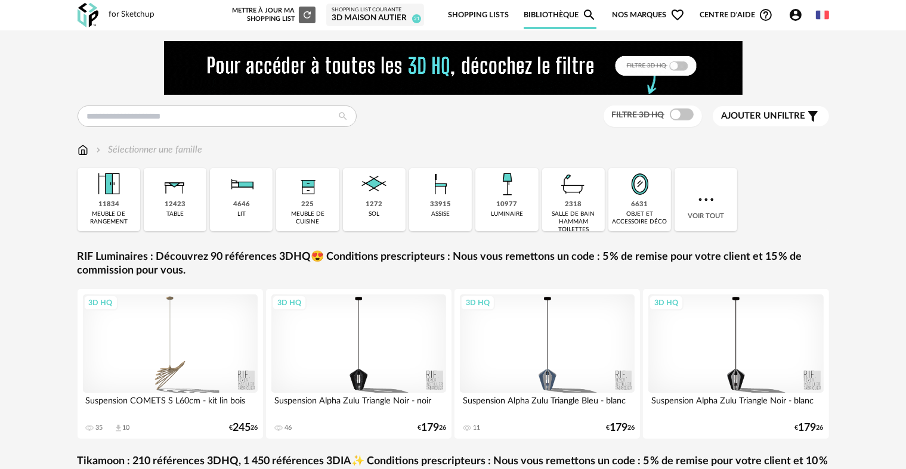
click at [627, 200] on img at bounding box center [640, 184] width 32 height 32
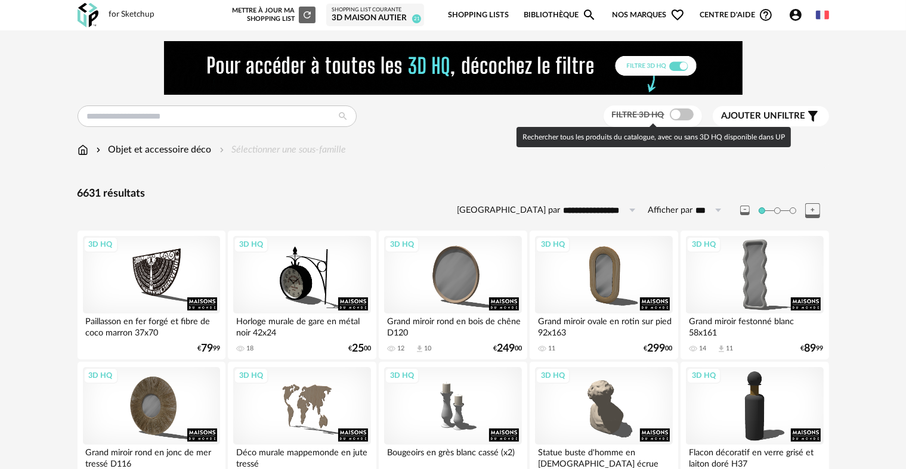
click at [673, 117] on span at bounding box center [682, 115] width 24 height 12
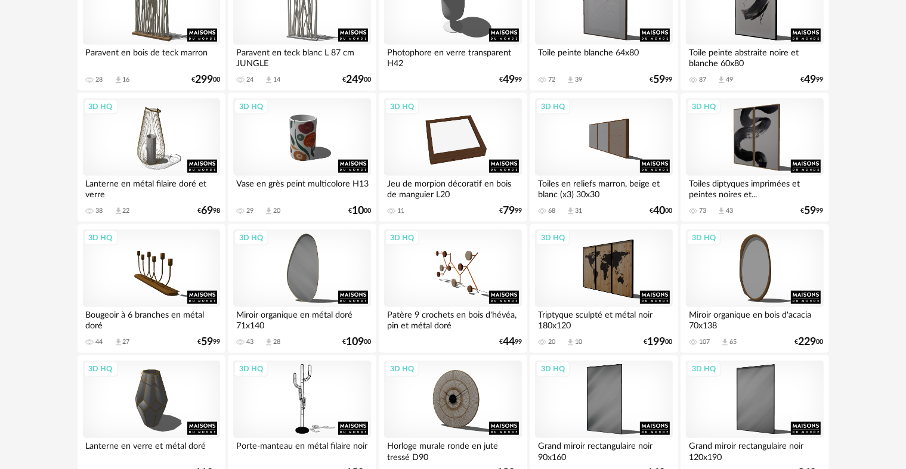
scroll to position [1193, 0]
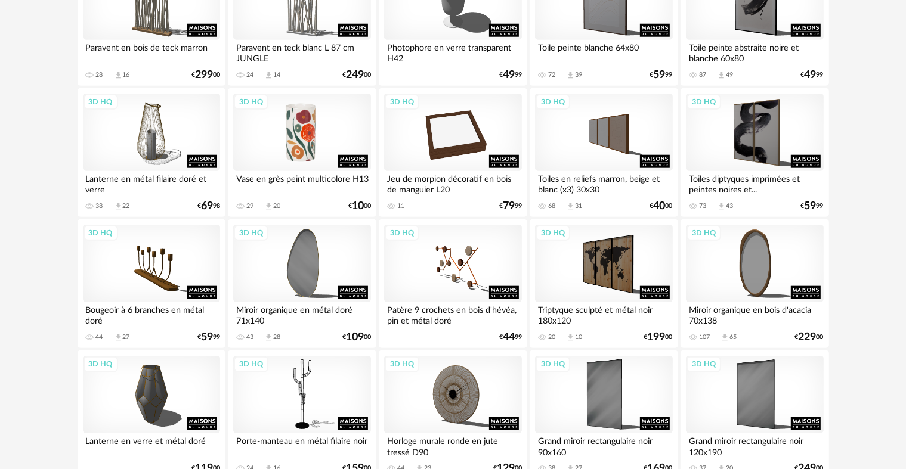
click at [301, 135] on div "3D HQ" at bounding box center [301, 133] width 137 height 78
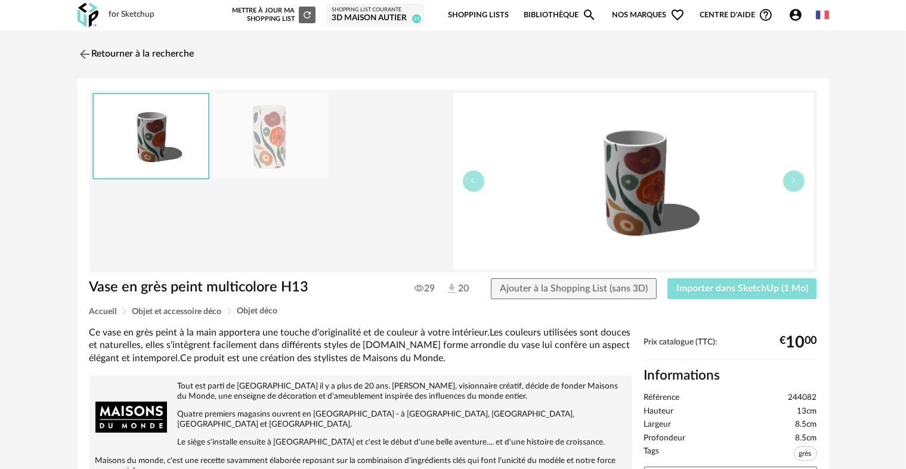
click at [766, 294] on button "Importer dans SketchUp (1 Mo)" at bounding box center [742, 288] width 150 height 21
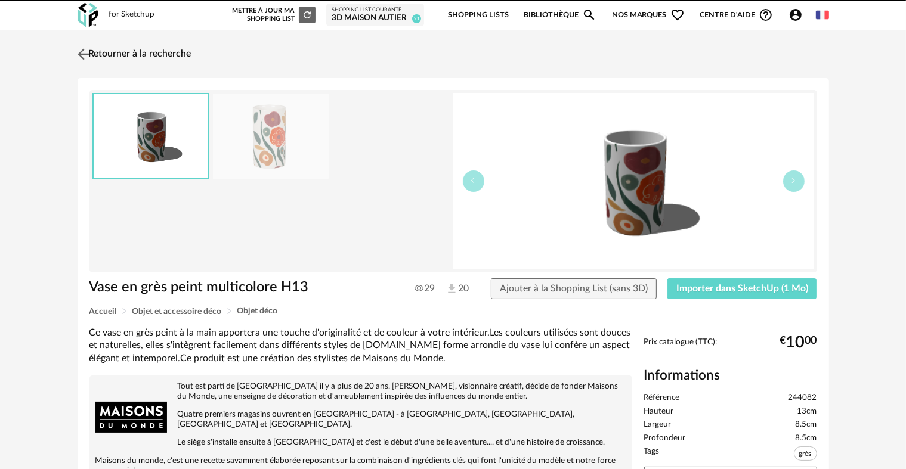
click at [83, 50] on img at bounding box center [83, 53] width 17 height 17
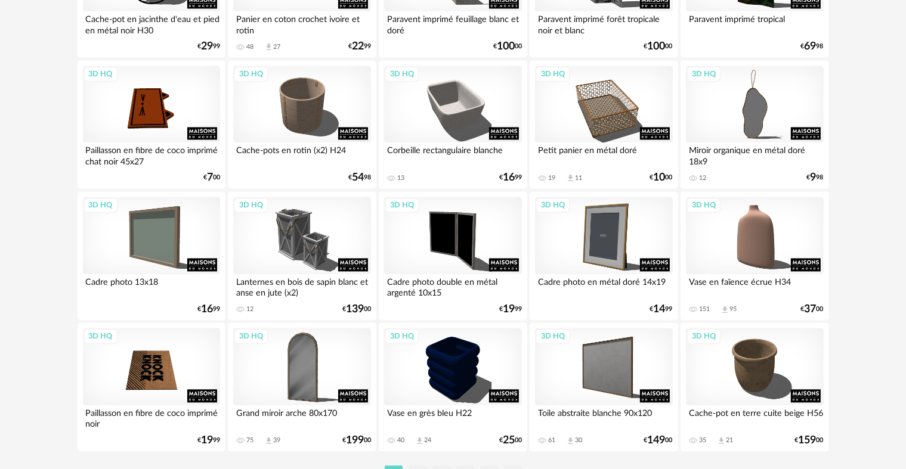
scroll to position [2464, 0]
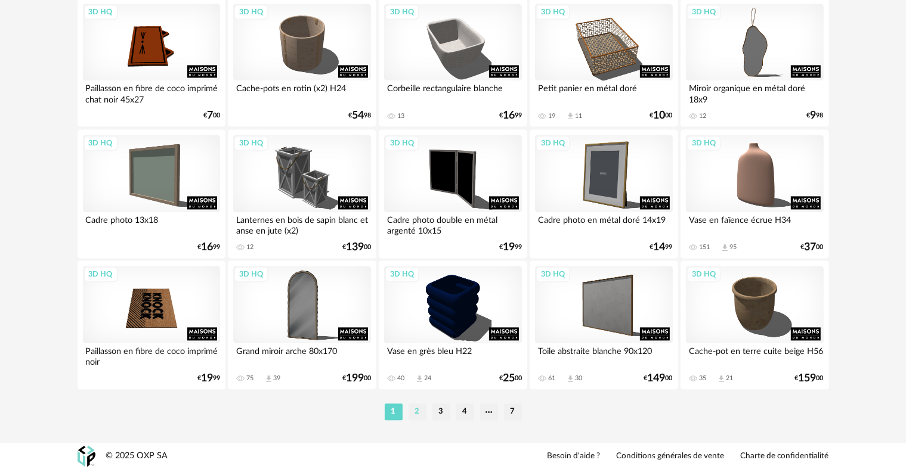
click at [420, 414] on li "2" at bounding box center [417, 412] width 18 height 17
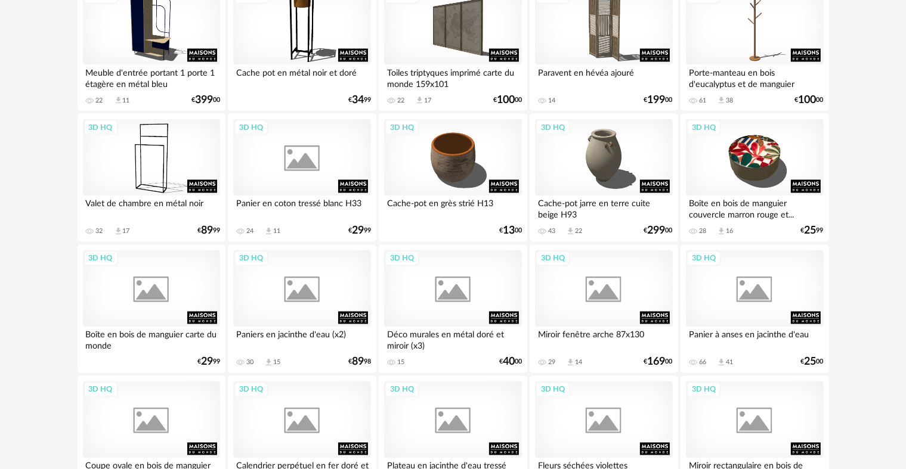
scroll to position [2087, 0]
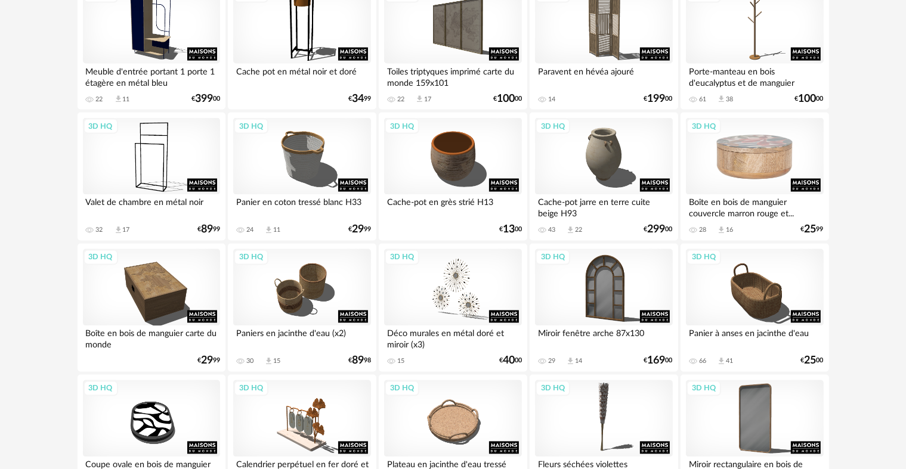
click at [796, 145] on div "3D HQ" at bounding box center [754, 157] width 137 height 78
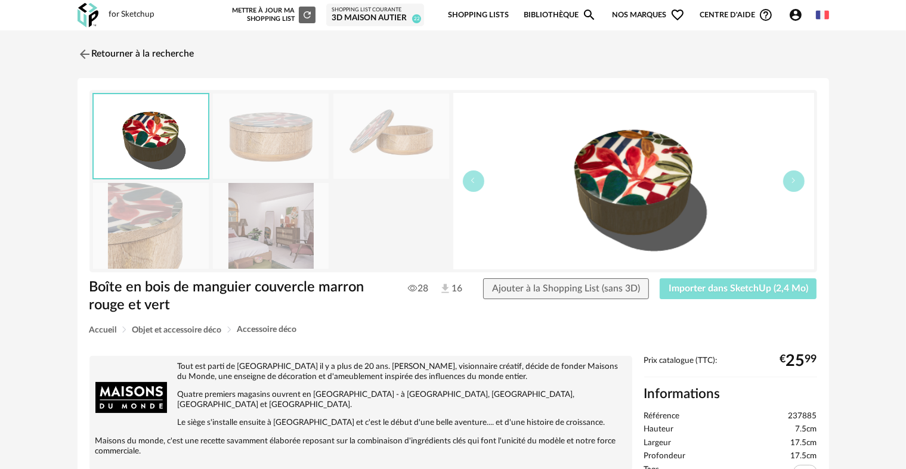
click at [689, 286] on span "Importer dans SketchUp (2,4 Mo)" at bounding box center [738, 289] width 140 height 10
click at [82, 51] on img at bounding box center [83, 53] width 17 height 17
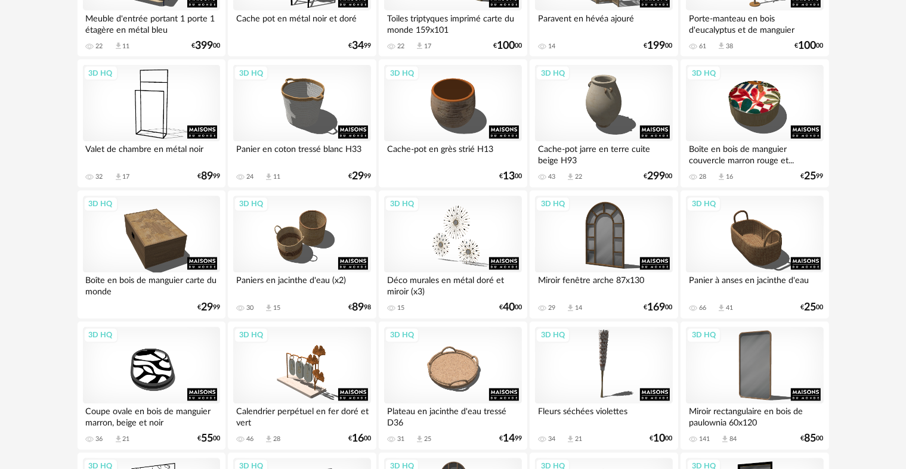
scroll to position [2147, 0]
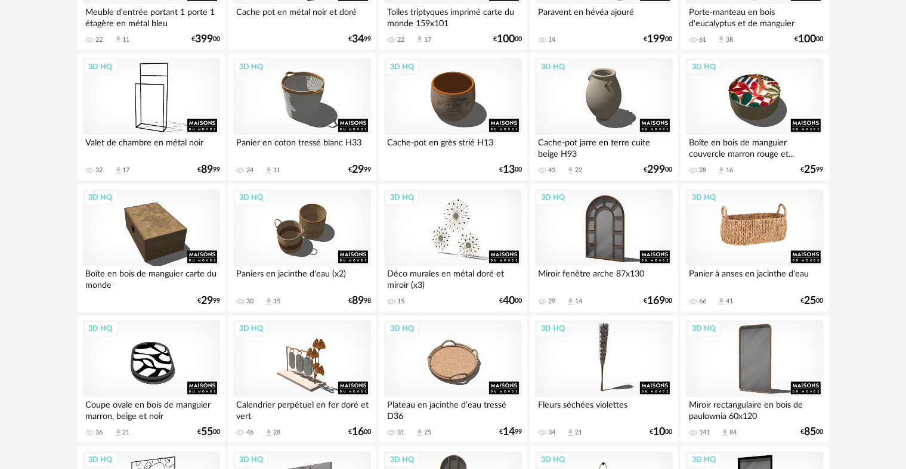
click at [763, 231] on div "3D HQ" at bounding box center [754, 229] width 137 height 78
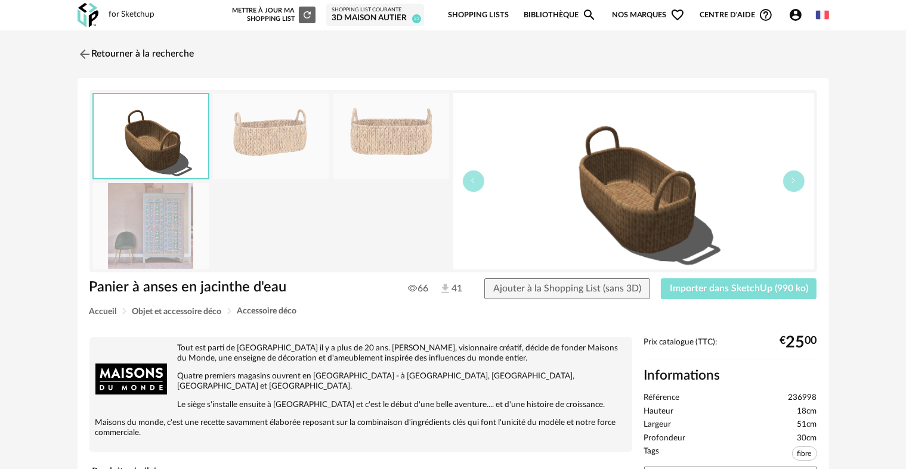
click at [732, 284] on span "Importer dans SketchUp (990 ko)" at bounding box center [739, 289] width 138 height 10
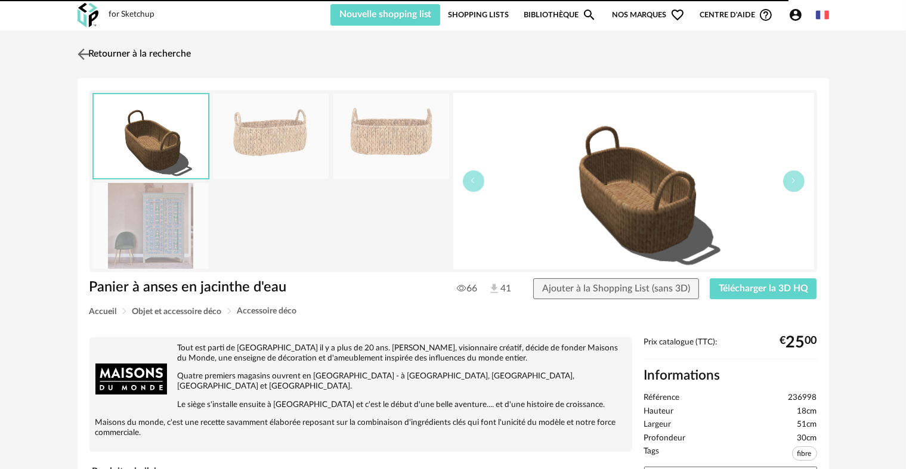
click at [88, 51] on img at bounding box center [83, 53] width 17 height 17
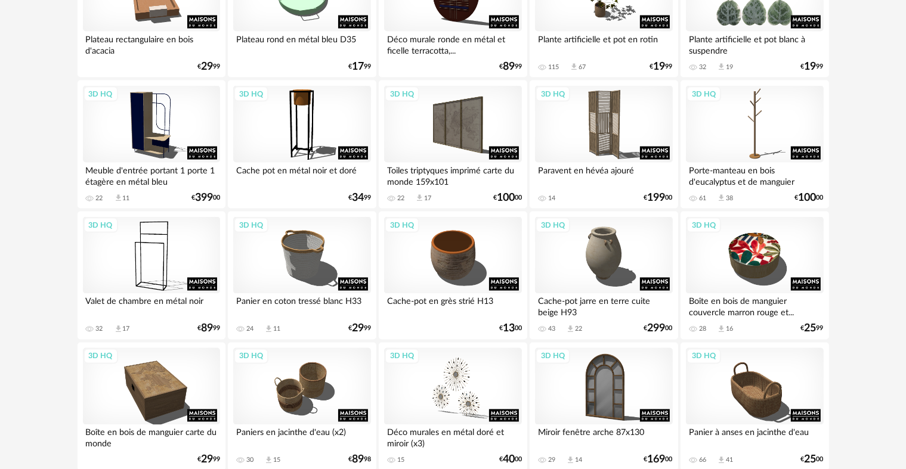
scroll to position [1989, 0]
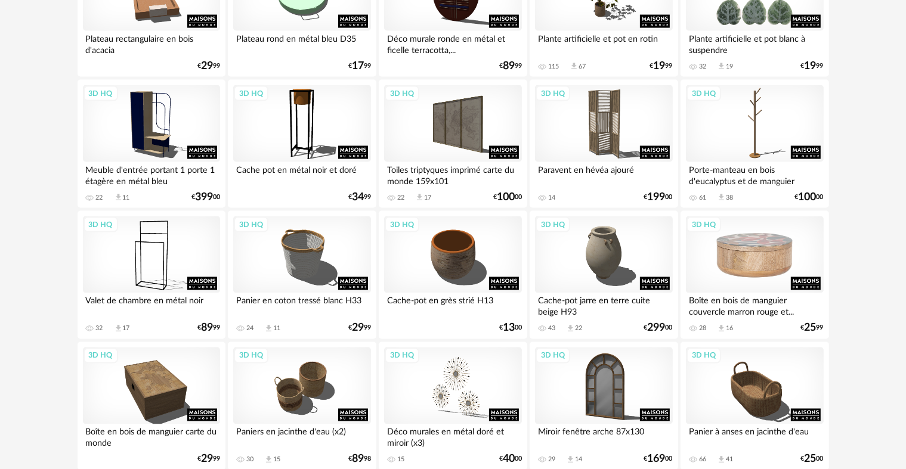
click at [775, 249] on div "3D HQ" at bounding box center [754, 255] width 137 height 78
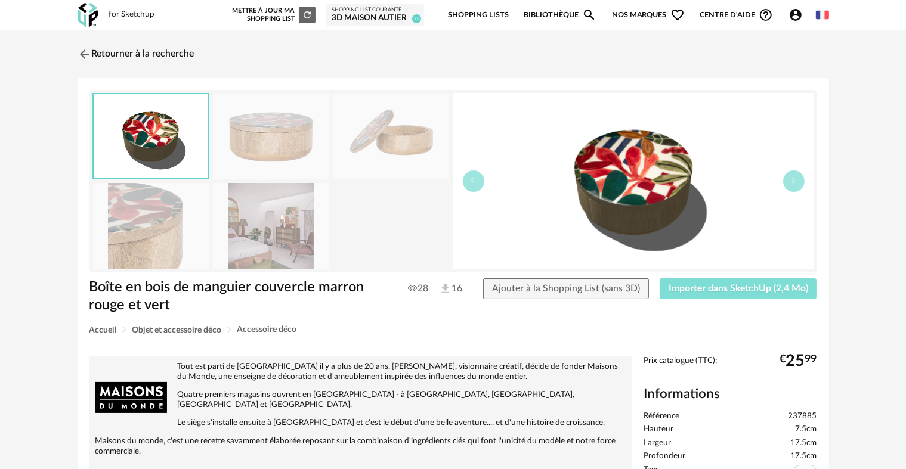
click at [760, 283] on button "Importer dans SketchUp (2,4 Mo)" at bounding box center [737, 288] width 157 height 21
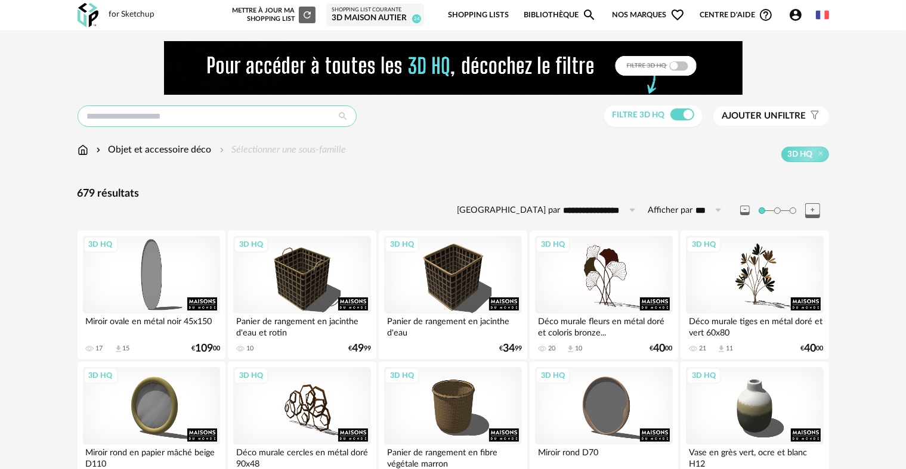
click at [174, 120] on input "text" at bounding box center [217, 116] width 279 height 21
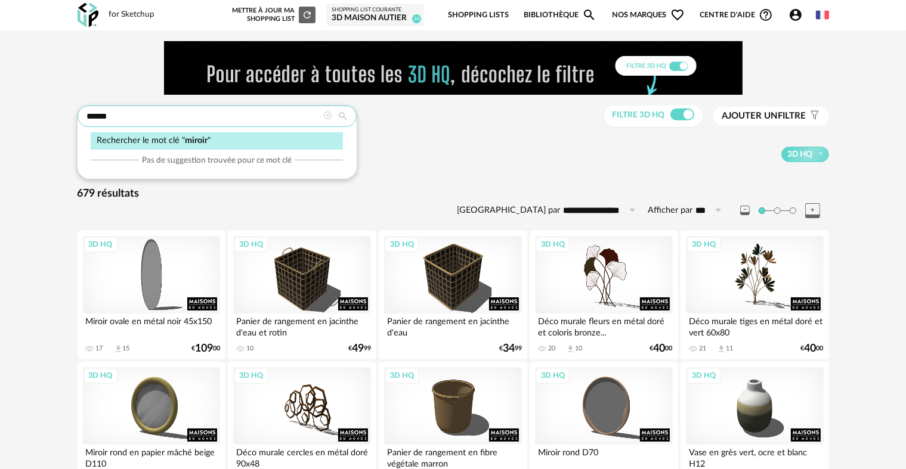
type input "******"
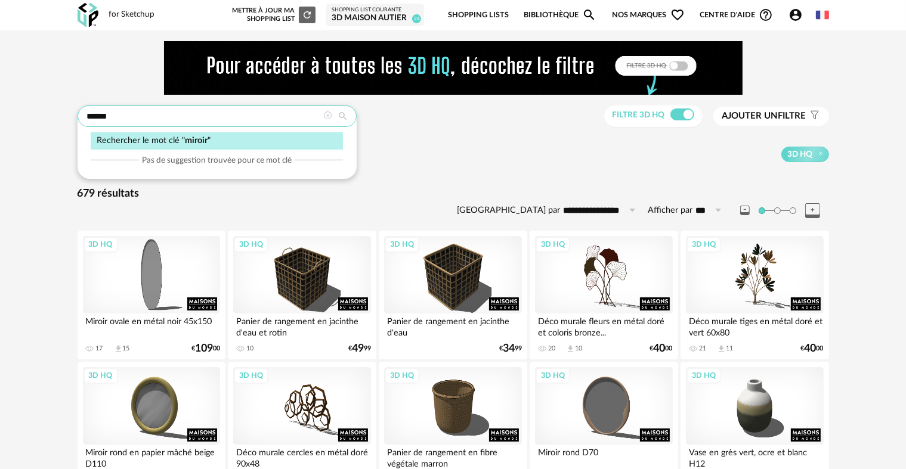
type input "**********"
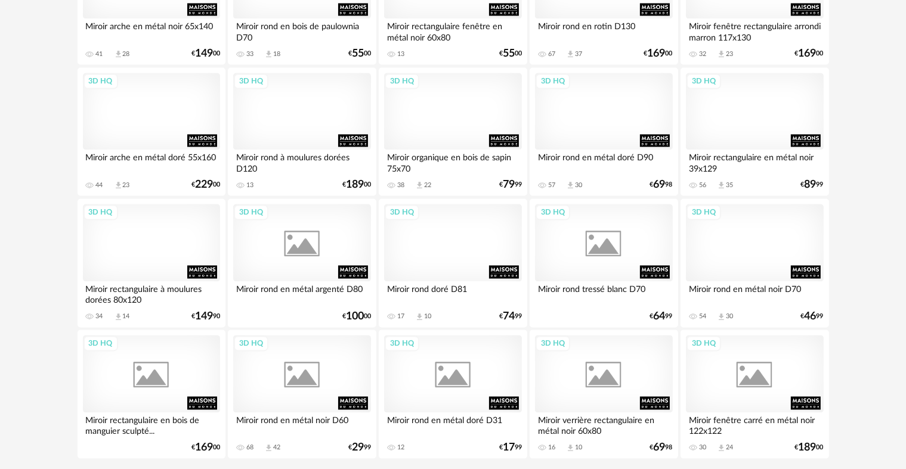
scroll to position [2445, 0]
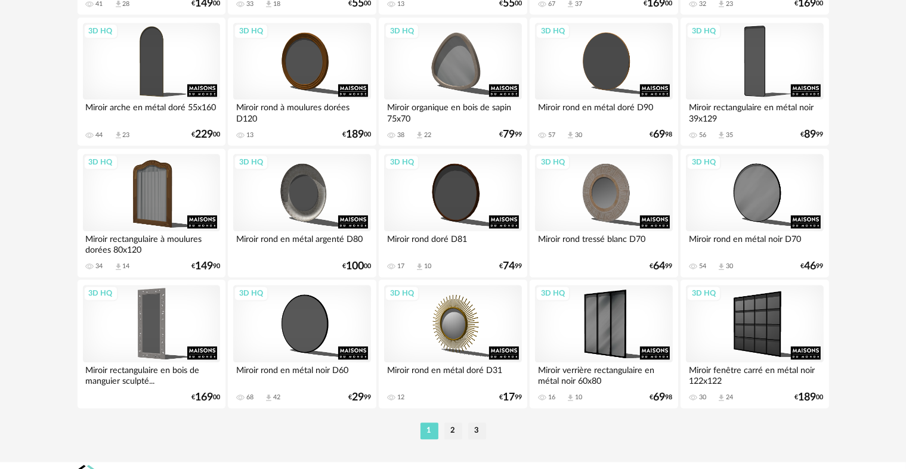
drag, startPoint x: 448, startPoint y: 425, endPoint x: 224, endPoint y: 205, distance: 314.1
click at [448, 425] on li "2" at bounding box center [453, 431] width 18 height 17
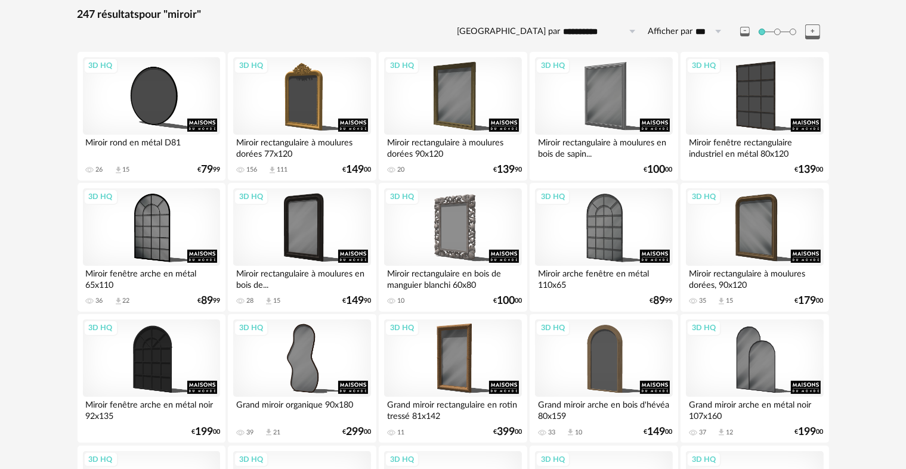
scroll to position [358, 0]
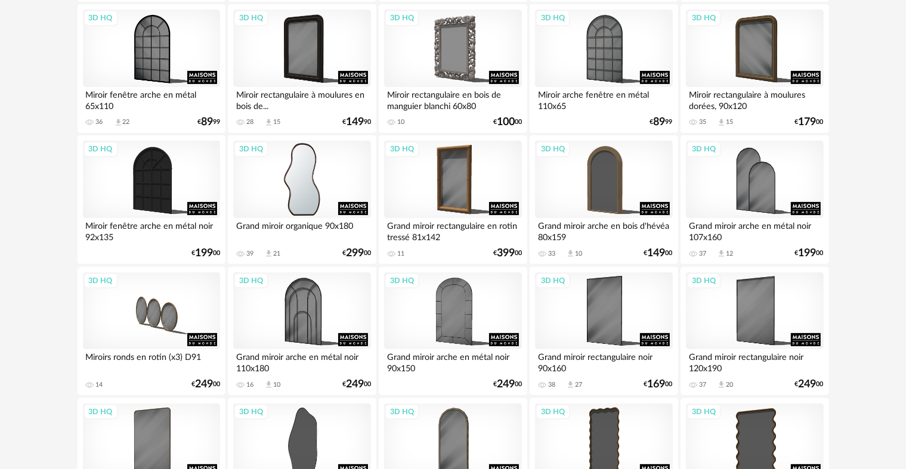
click at [310, 191] on div "3D HQ" at bounding box center [301, 180] width 137 height 78
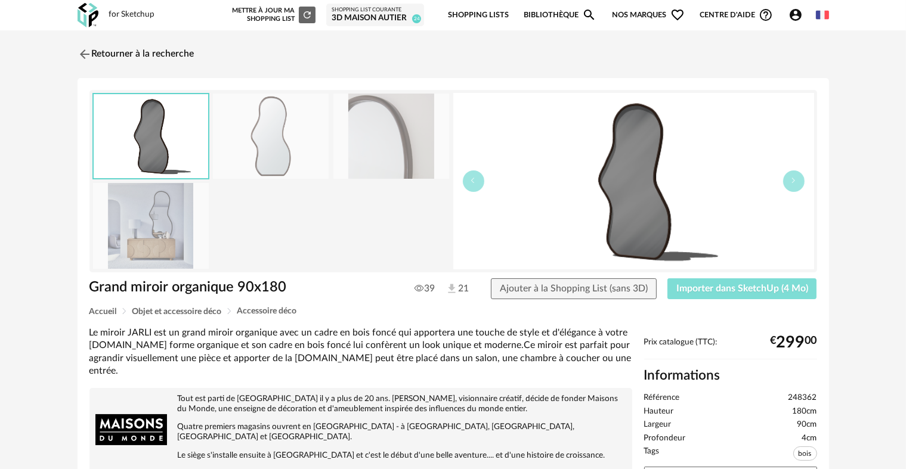
click at [730, 293] on span "Importer dans SketchUp (4 Mo)" at bounding box center [742, 289] width 132 height 10
